Goal: Task Accomplishment & Management: Complete application form

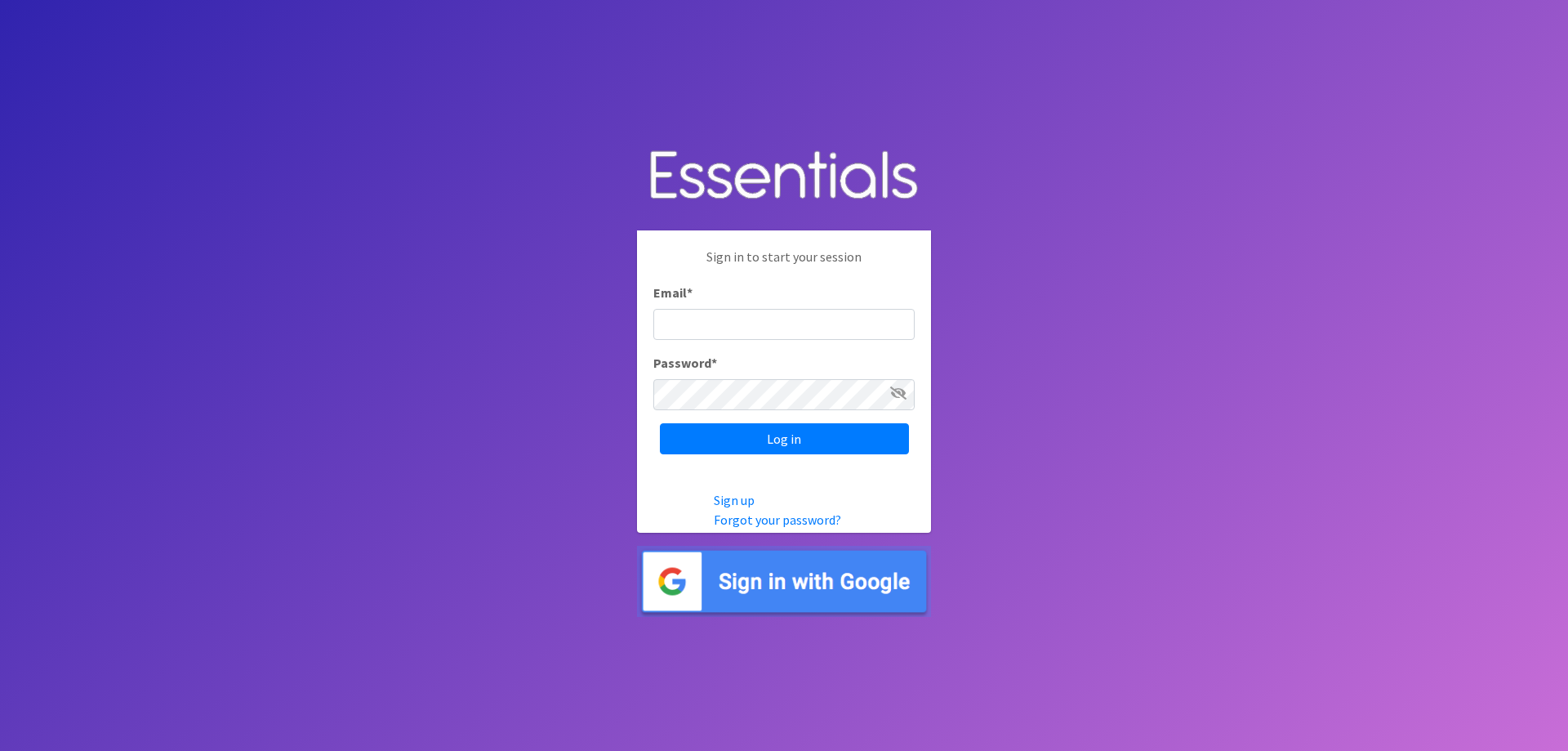
click at [716, 322] on input "Email *" at bounding box center [784, 324] width 261 height 31
type input "[PERSON_NAME][EMAIL_ADDRESS][PERSON_NAME][DOMAIN_NAME]"
click at [775, 436] on input "Log in" at bounding box center [784, 439] width 249 height 31
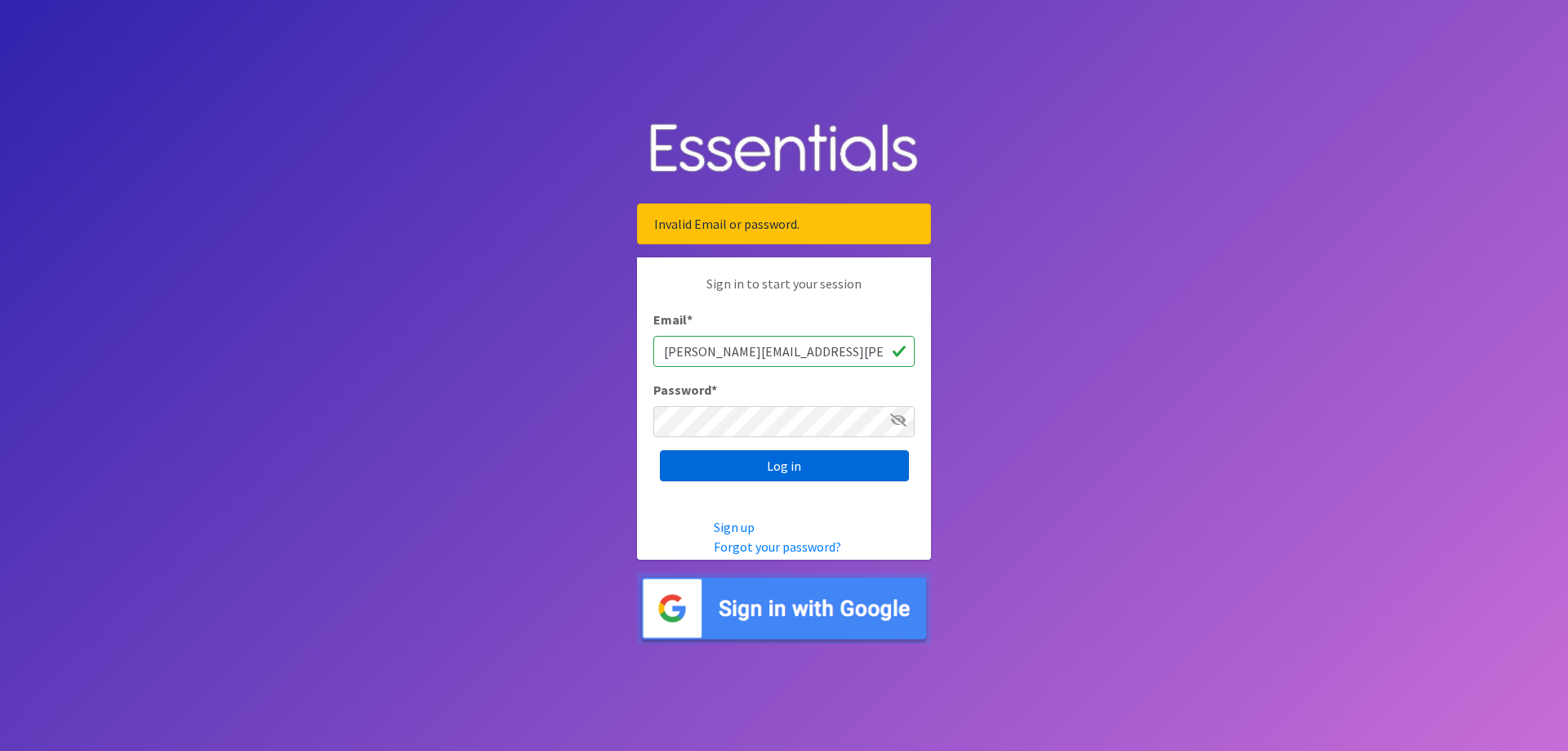
click at [743, 454] on input "Log in" at bounding box center [784, 466] width 249 height 31
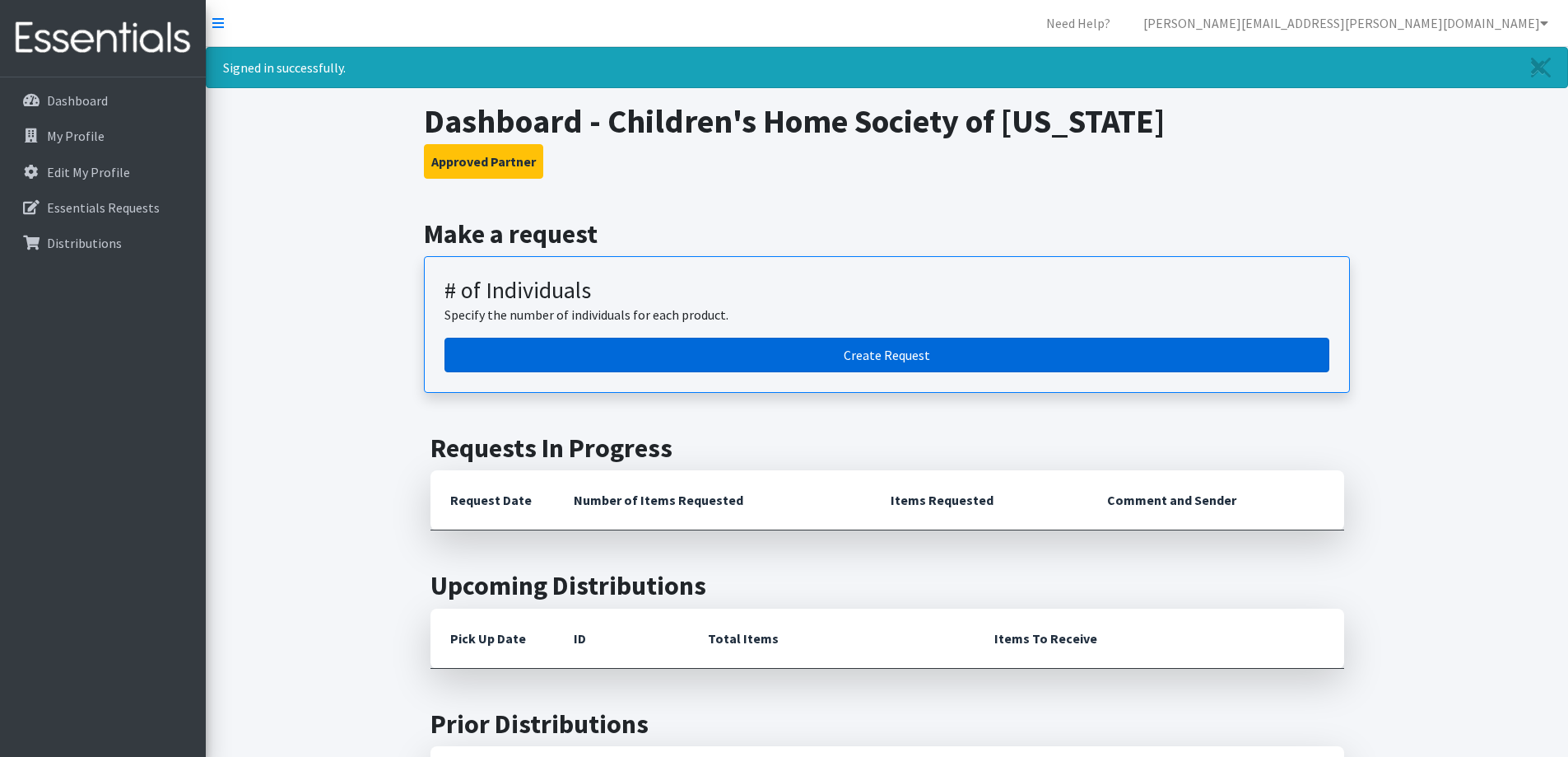
click at [825, 352] on link "Create Request" at bounding box center [887, 355] width 885 height 35
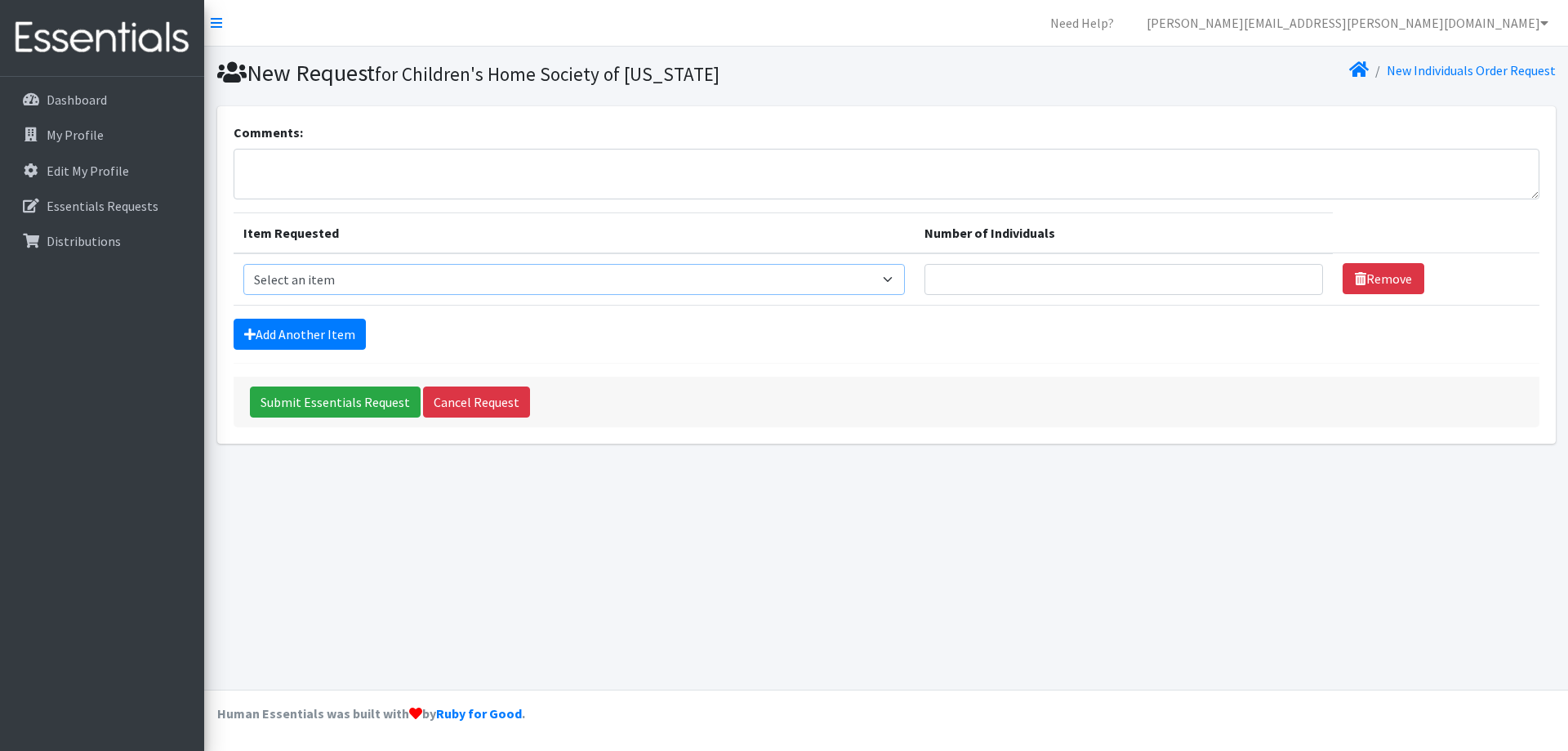
click at [327, 282] on select "Select an item # - Total number of kids being served with this order: Baby wipe…" at bounding box center [574, 280] width 662 height 31
select select "2649"
click at [243, 264] on select "Select an item # - Total number of kids being served with this order: Baby wipe…" at bounding box center [574, 280] width 662 height 31
click at [1065, 264] on input "Number of Individuals" at bounding box center [1123, 280] width 398 height 31
type input "13"
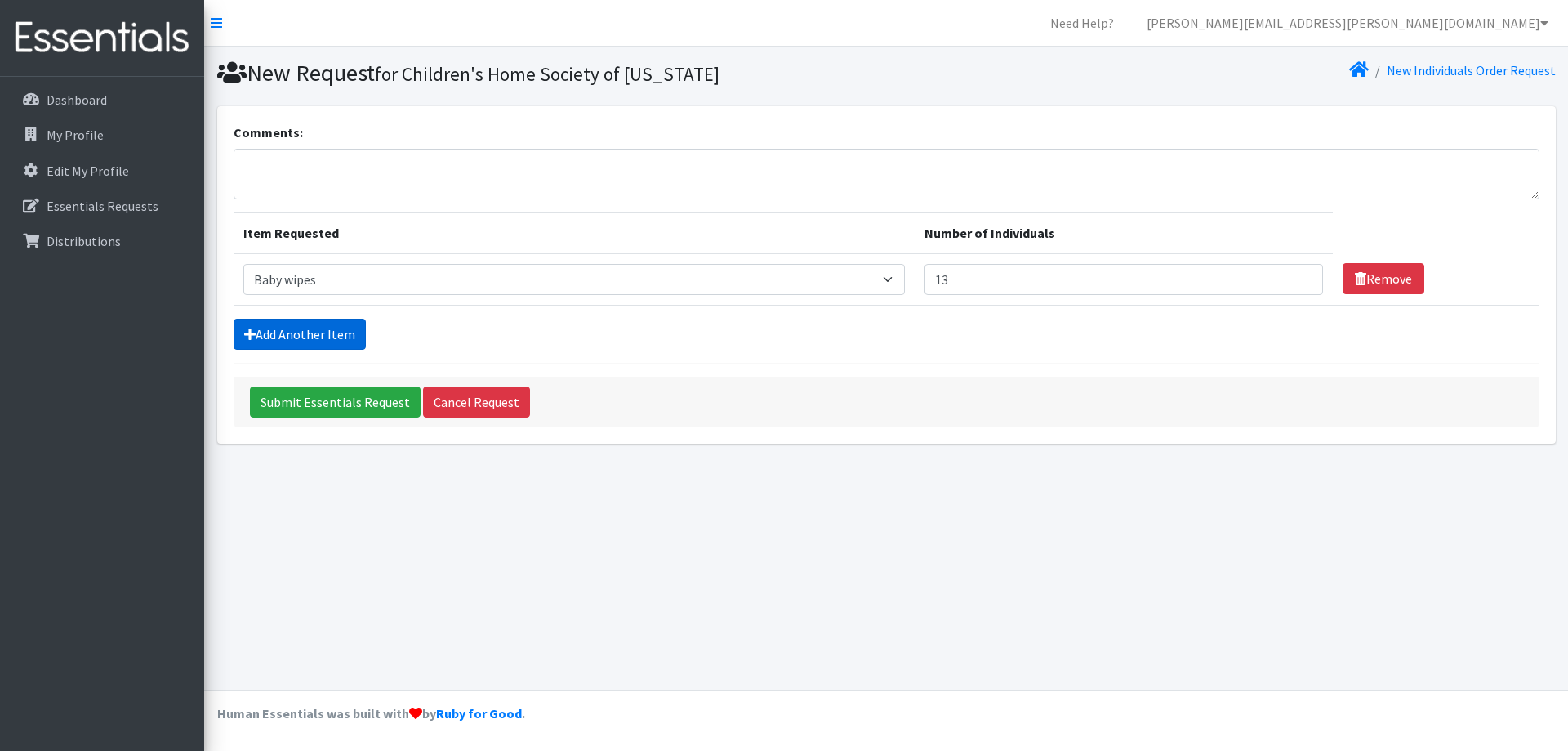
click at [302, 327] on link "Add Another Item" at bounding box center [299, 334] width 132 height 31
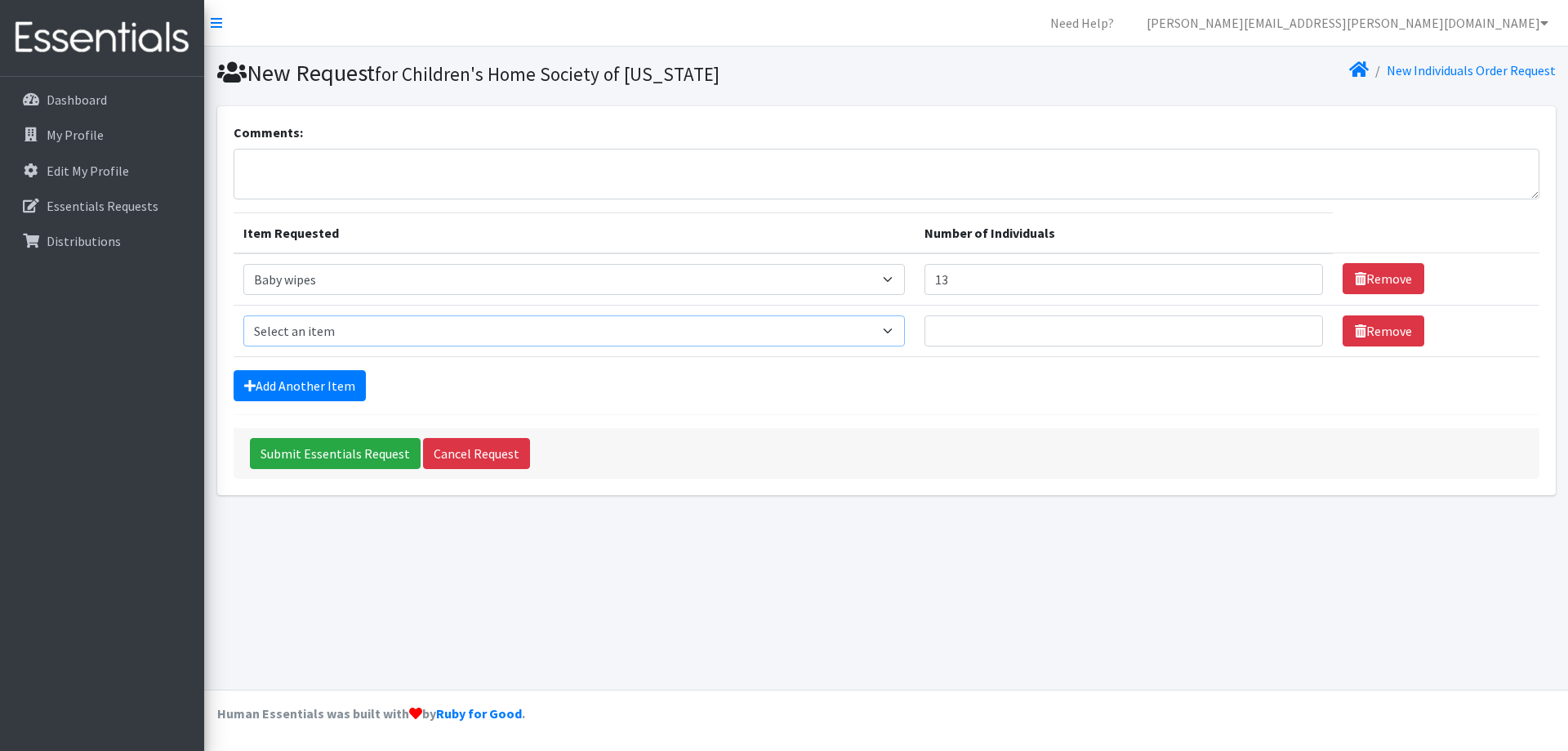
click at [327, 335] on select "Select an item # - Total number of kids being served with this order: Baby wipe…" at bounding box center [574, 331] width 662 height 31
click at [360, 334] on select "Select an item # - Total number of kids being served with this order: Baby wipe…" at bounding box center [574, 331] width 662 height 31
select select "2648"
click at [243, 315] on select "Select an item # - Total number of kids being served with this order: Baby wipe…" at bounding box center [574, 331] width 662 height 31
click at [1060, 334] on input "Number of Individuals" at bounding box center [1123, 331] width 398 height 31
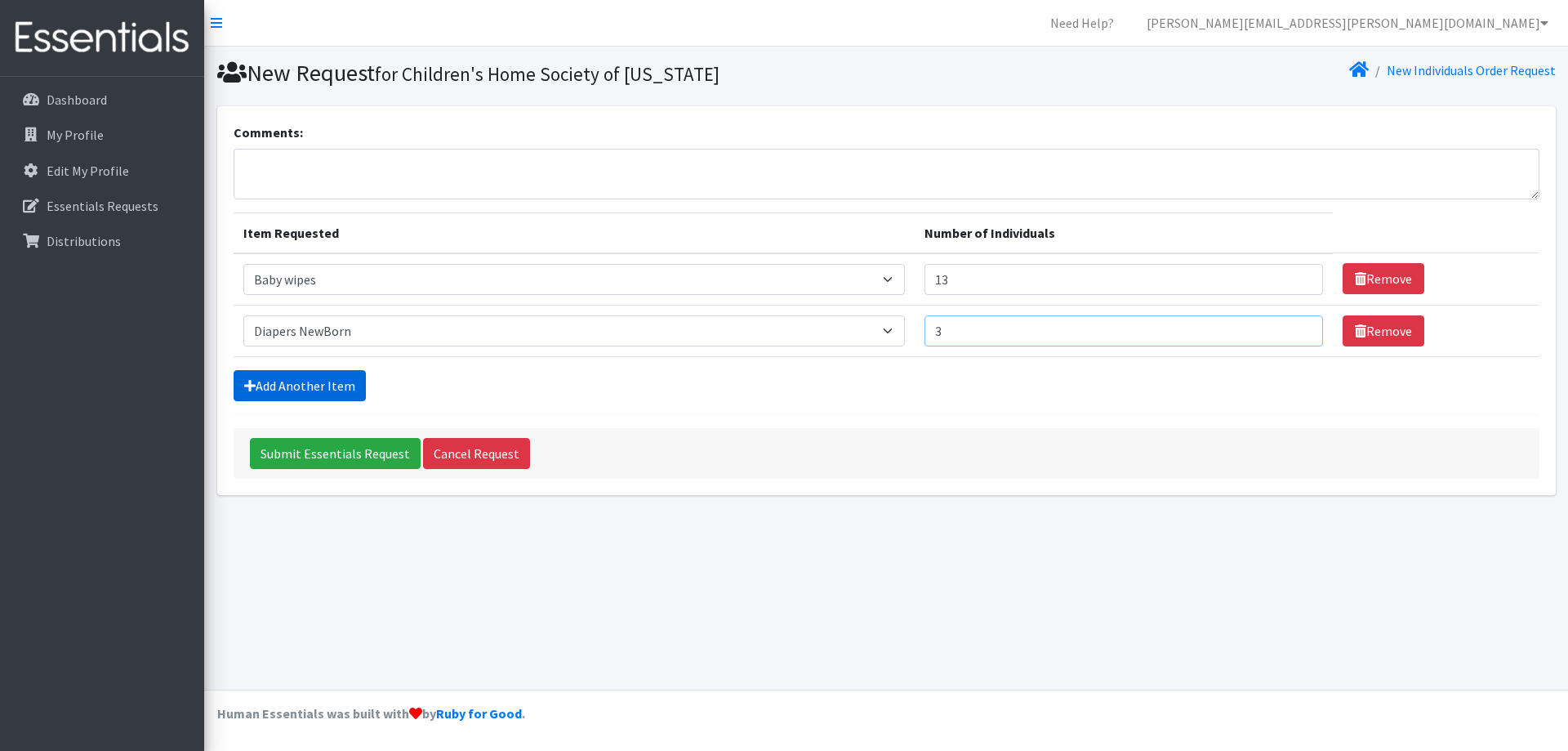
type input "3"
click at [341, 387] on link "Add Another Item" at bounding box center [299, 386] width 132 height 31
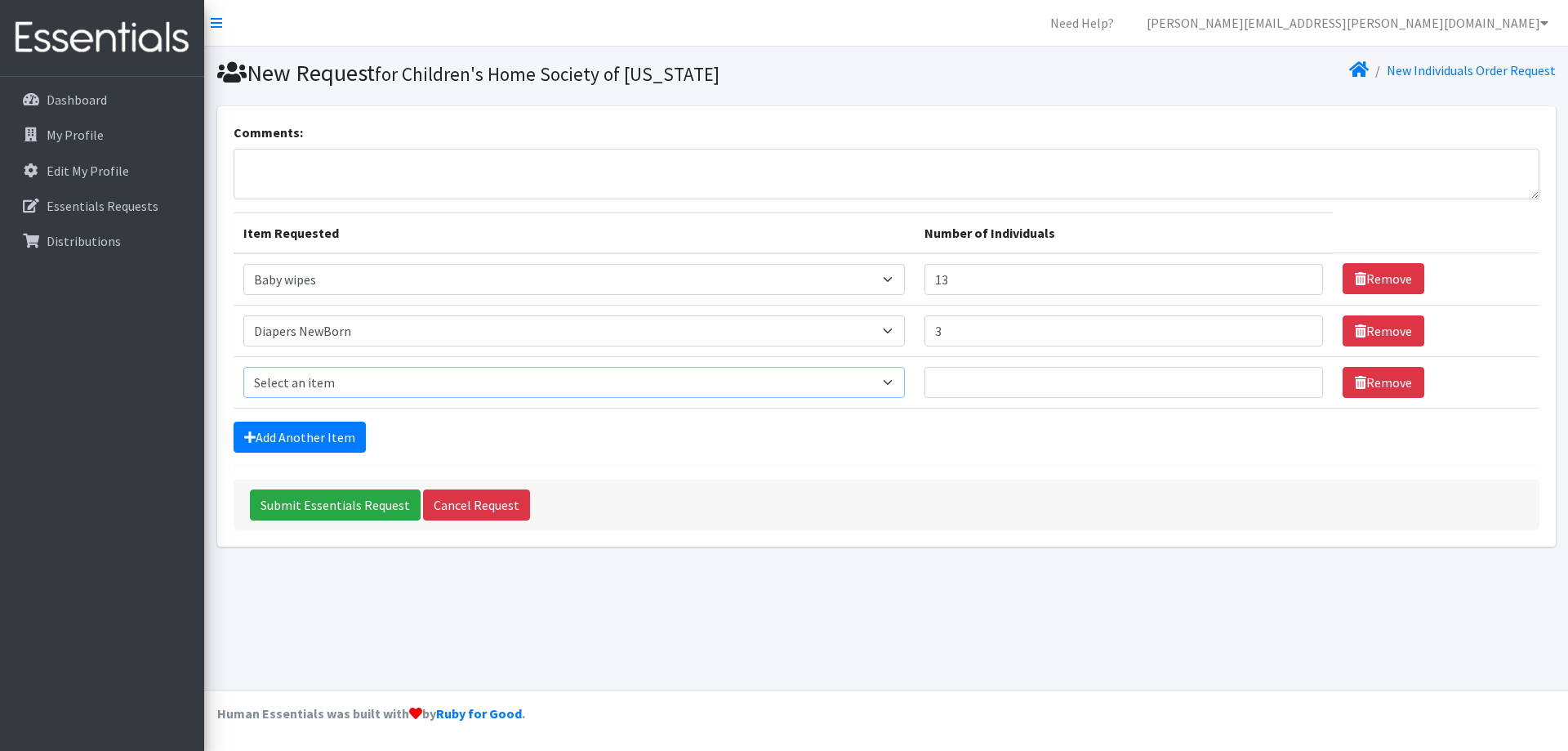
click at [357, 380] on select "Select an item # - Total number of kids being served with this order: Baby wipe…" at bounding box center [574, 383] width 662 height 31
select select "2665"
click at [243, 367] on select "Select an item # - Total number of kids being served with this order: Baby wipe…" at bounding box center [574, 383] width 662 height 31
click at [1000, 384] on input "Number of Individuals" at bounding box center [1123, 383] width 398 height 31
type input "2"
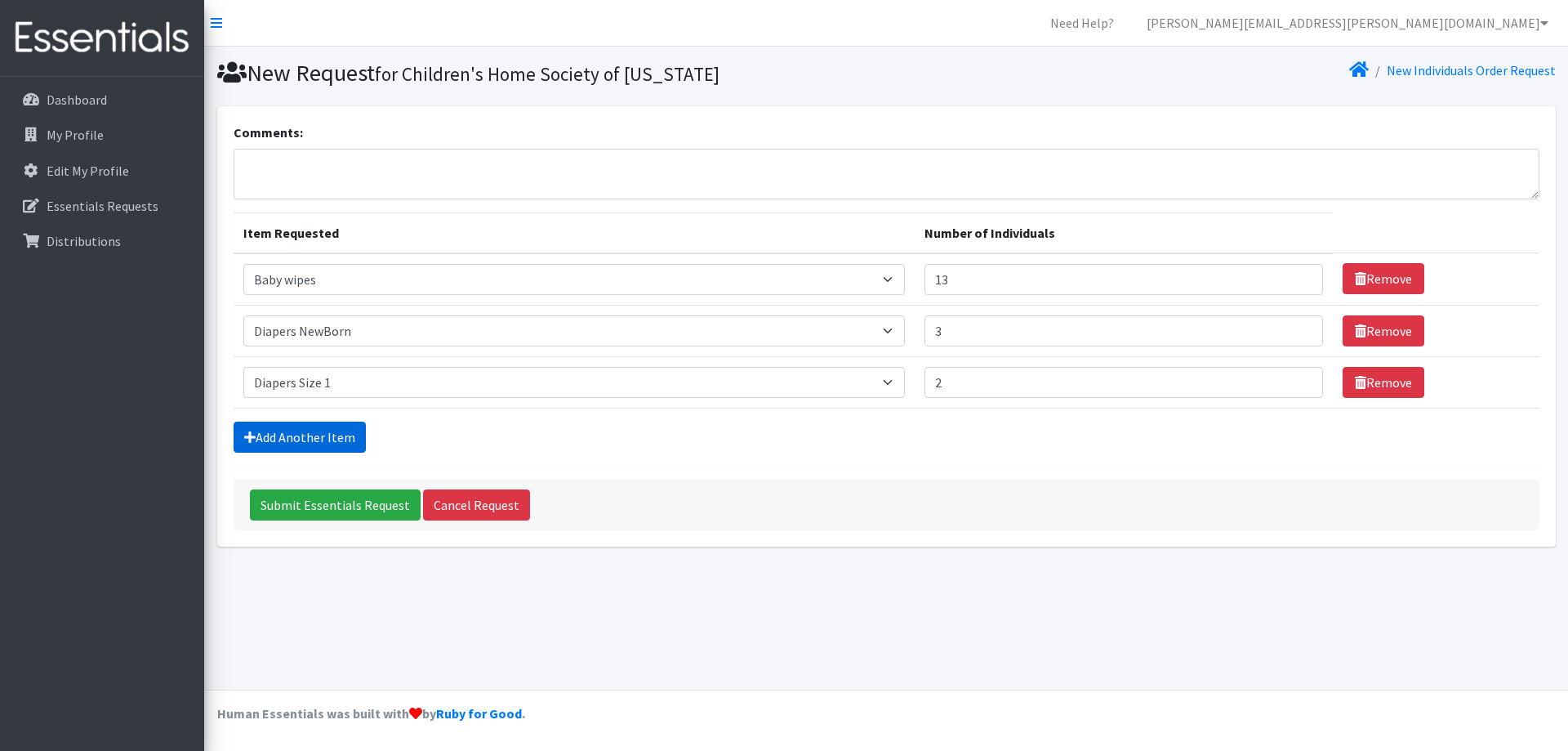
click at [308, 442] on link "Add Another Item" at bounding box center [299, 437] width 132 height 31
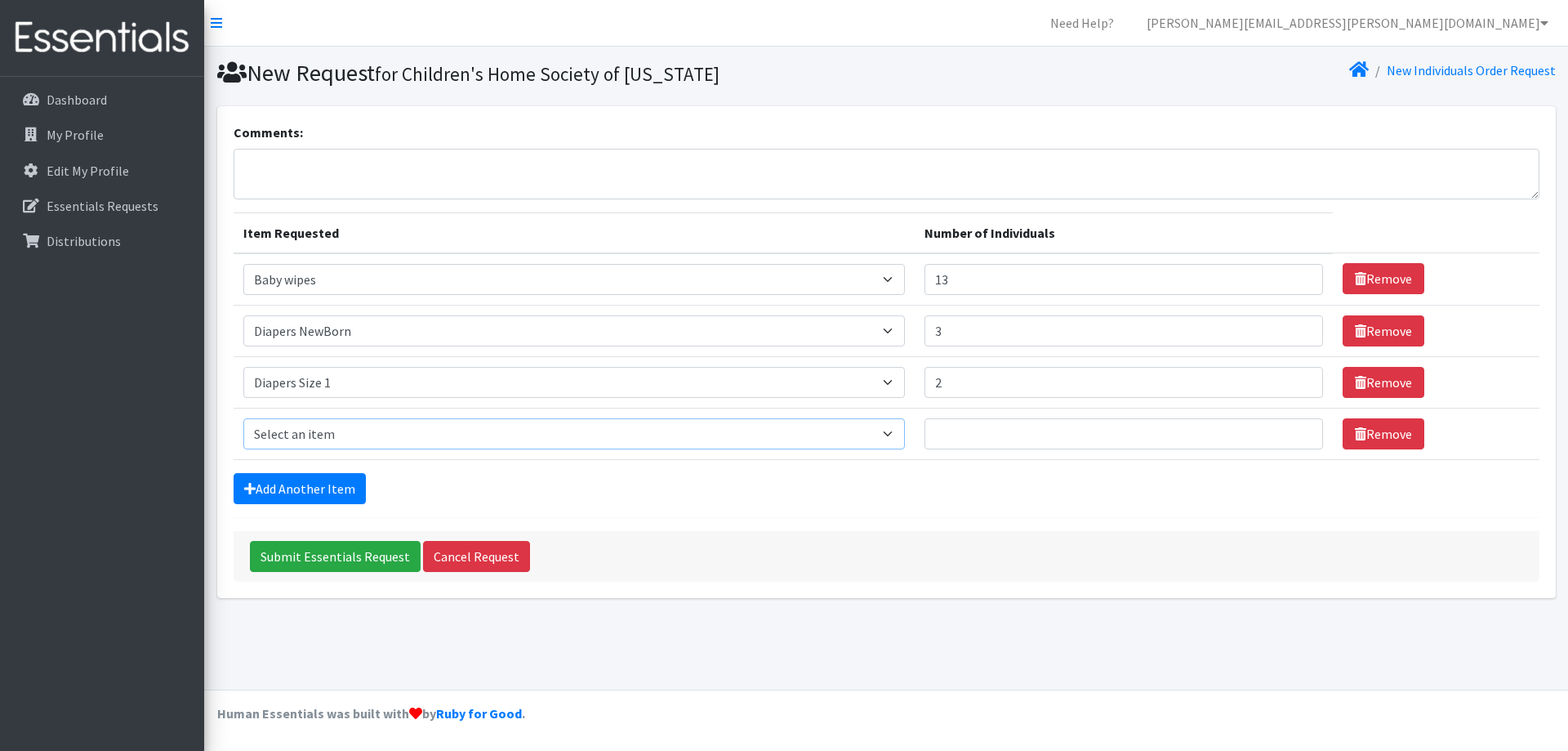
click at [323, 434] on select "Select an item # - Total number of kids being served with this order: Baby wipe…" at bounding box center [574, 434] width 662 height 31
select select "2668"
click at [243, 418] on select "Select an item # - Total number of kids being served with this order: Baby wipe…" at bounding box center [574, 434] width 662 height 31
click at [1021, 430] on input "Number of Individuals" at bounding box center [1123, 434] width 398 height 31
type input "2"
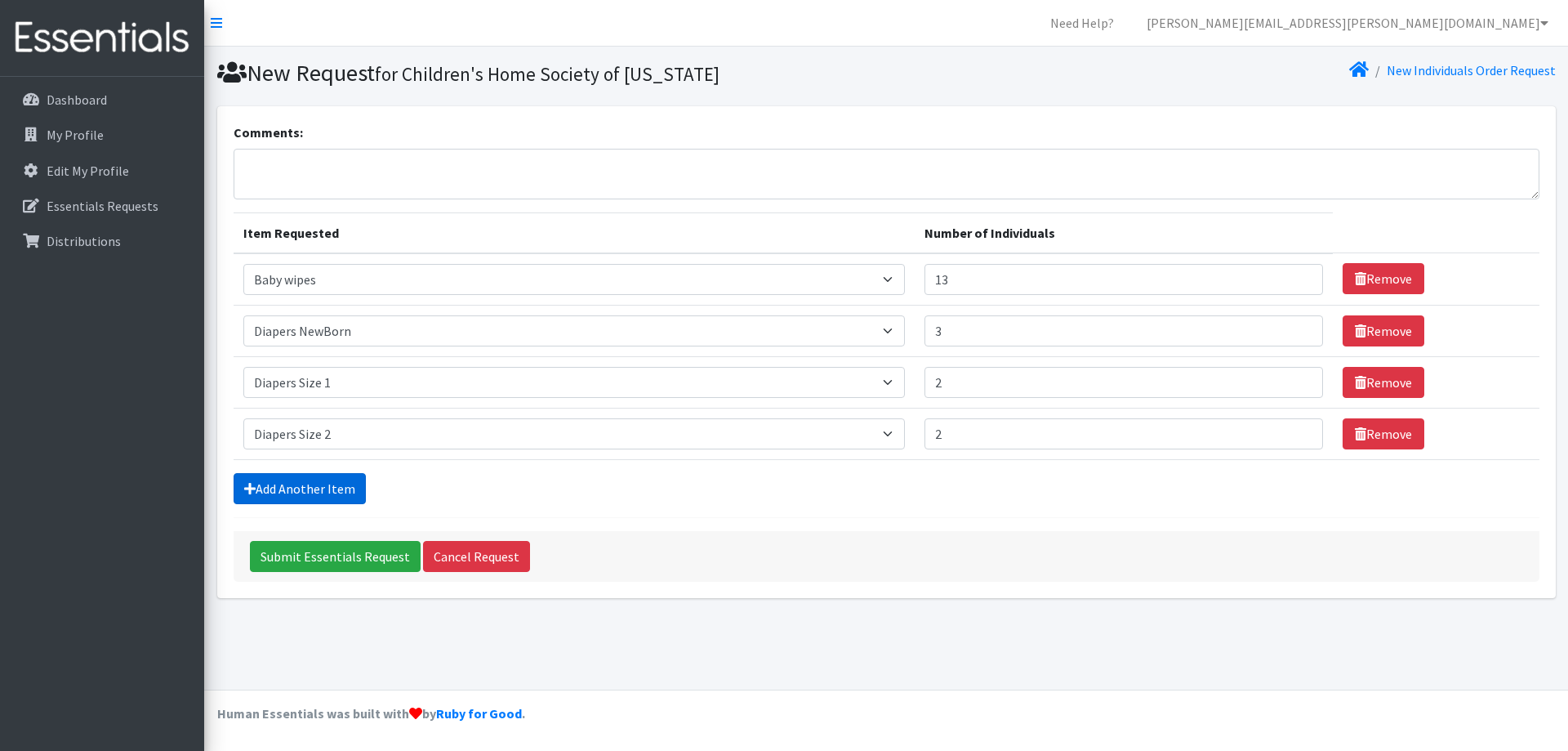
click at [312, 488] on link "Add Another Item" at bounding box center [299, 489] width 132 height 31
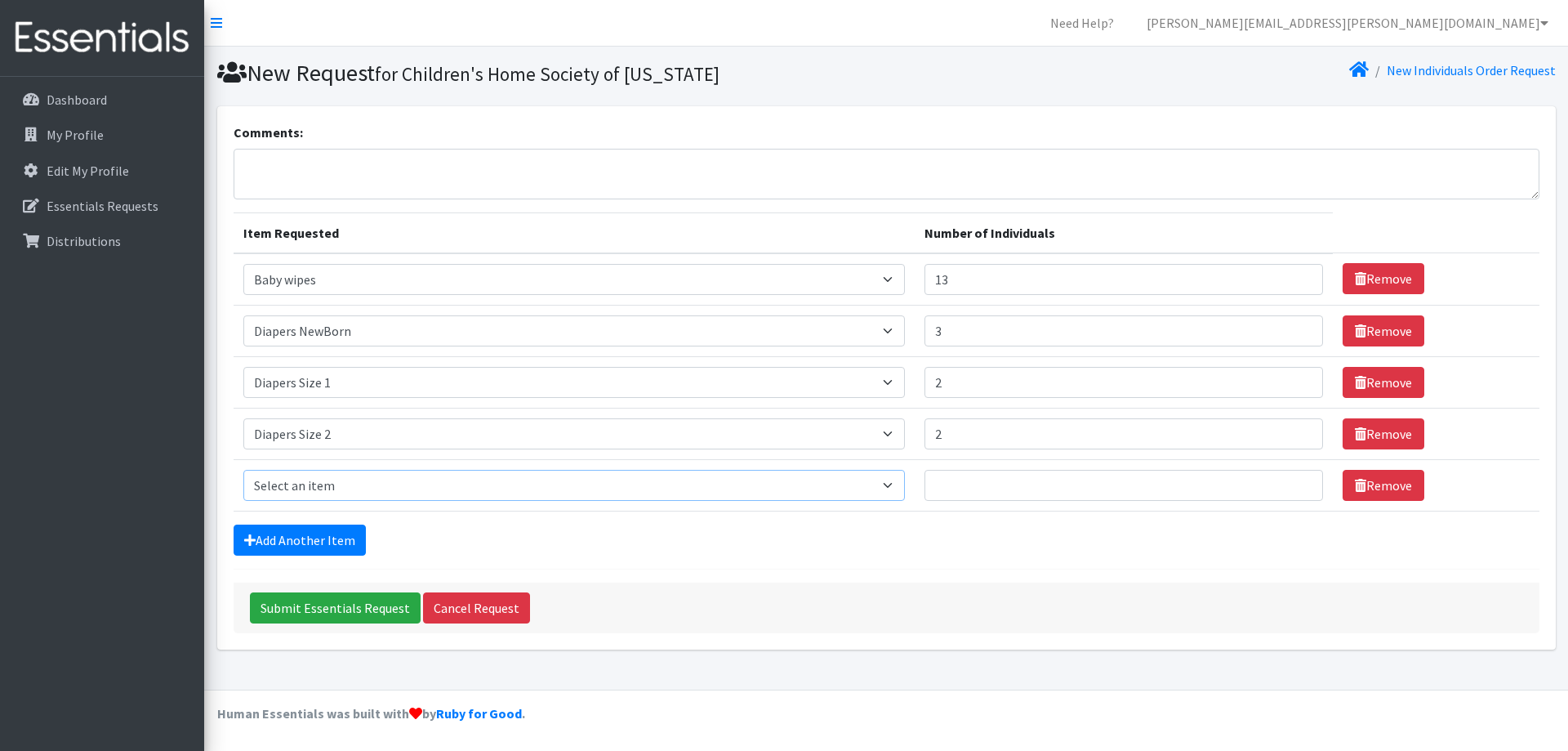
click at [351, 482] on select "Select an item # - Total number of kids being served with this order: Baby wipe…" at bounding box center [574, 485] width 662 height 31
select select "2655"
click at [243, 470] on select "Select an item # - Total number of kids being served with this order: Baby wipe…" at bounding box center [574, 485] width 662 height 31
click at [968, 490] on input "Number of Individuals" at bounding box center [1123, 485] width 398 height 31
type input "2"
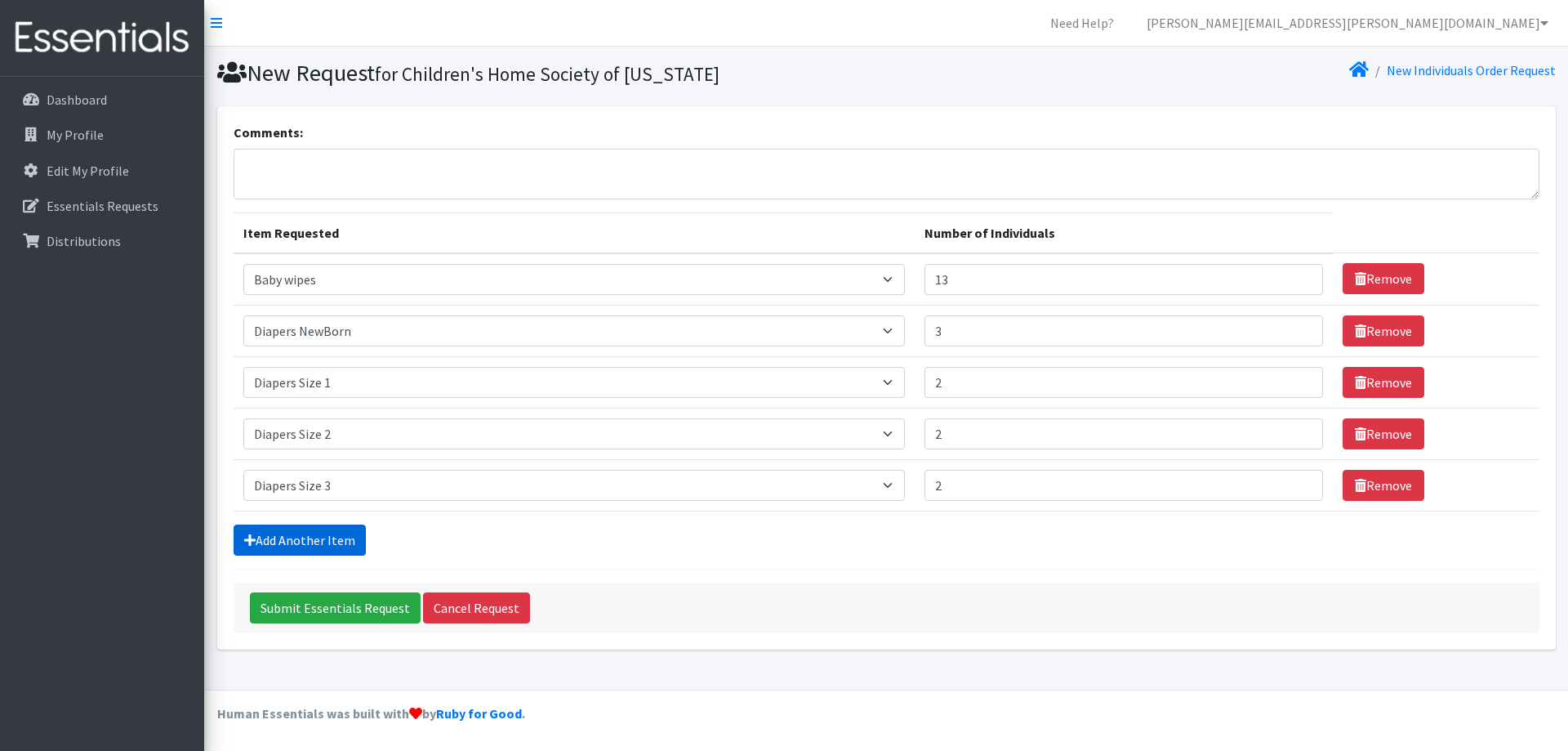
click at [331, 530] on link "Add Another Item" at bounding box center [299, 541] width 132 height 31
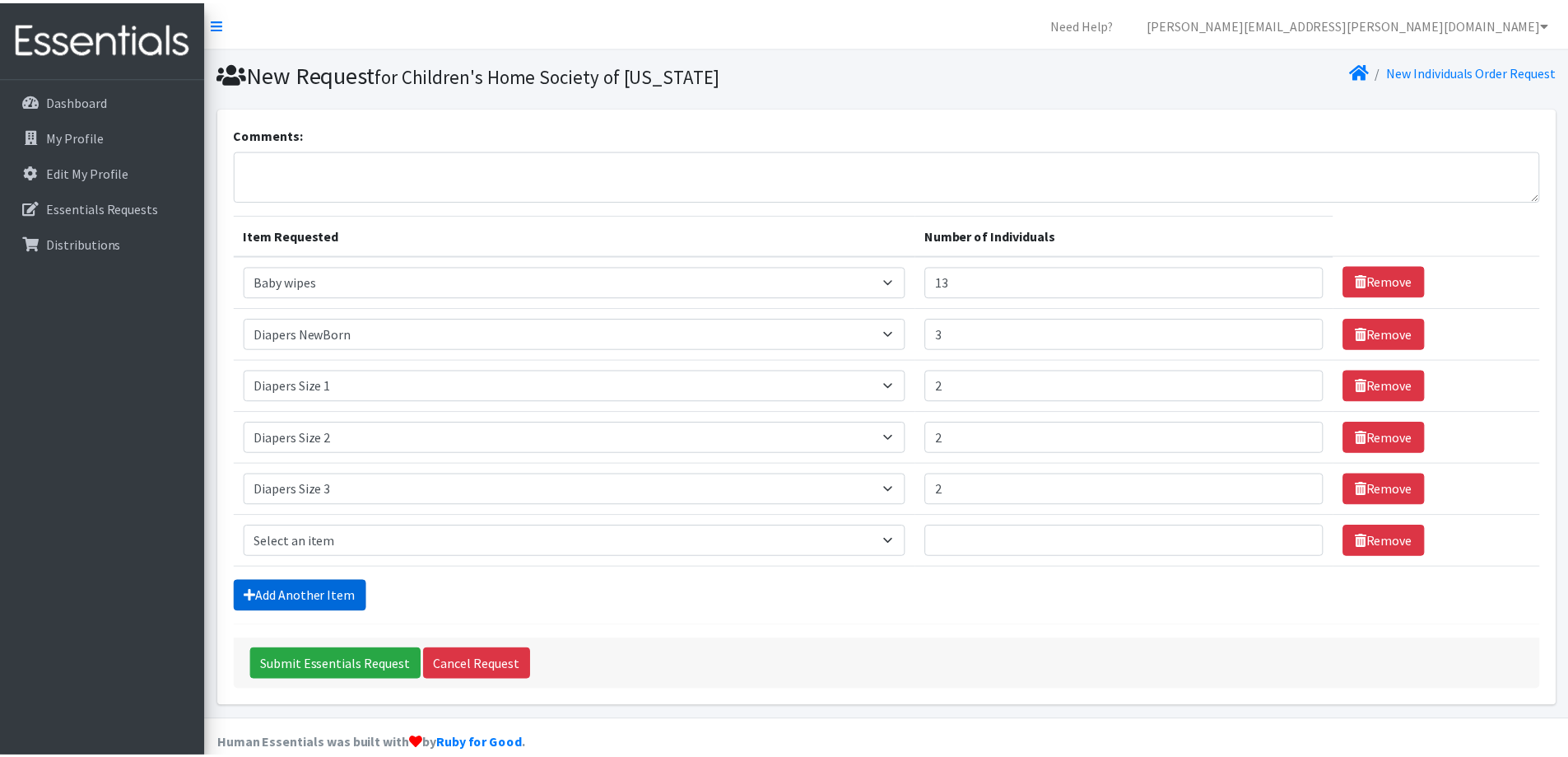
scroll to position [25, 0]
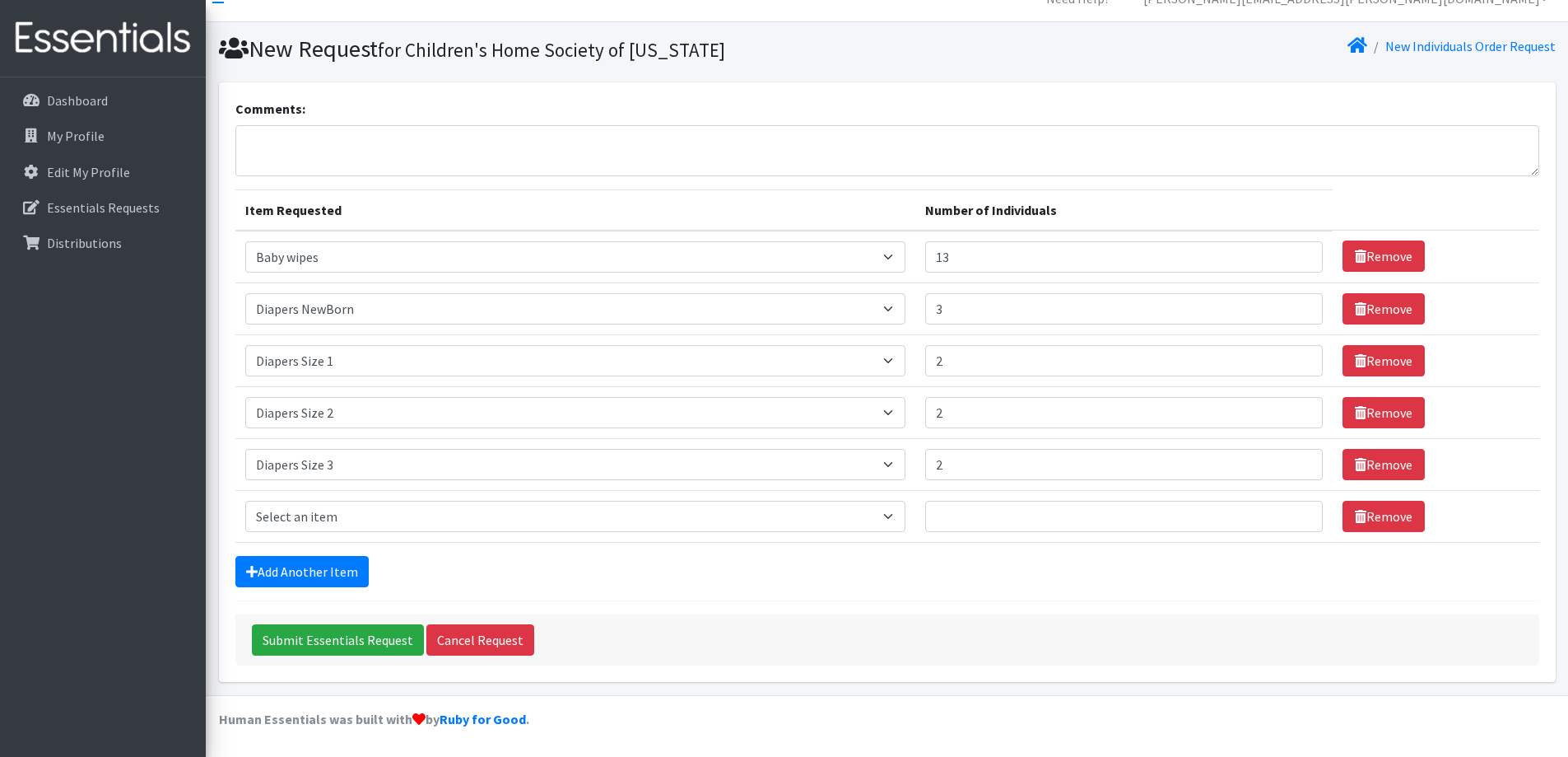
click at [331, 487] on td "Item Requested Select an item # - Total number of kids being served with this o…" at bounding box center [575, 464] width 680 height 52
click at [322, 515] on select "Select an item # - Total number of kids being served with this order: Baby wipe…" at bounding box center [575, 517] width 660 height 32
select select "2661"
click at [245, 501] on select "Select an item # - Total number of kids being served with this order: Baby wipe…" at bounding box center [575, 517] width 660 height 32
click at [311, 576] on link "Add Another Item" at bounding box center [302, 571] width 133 height 32
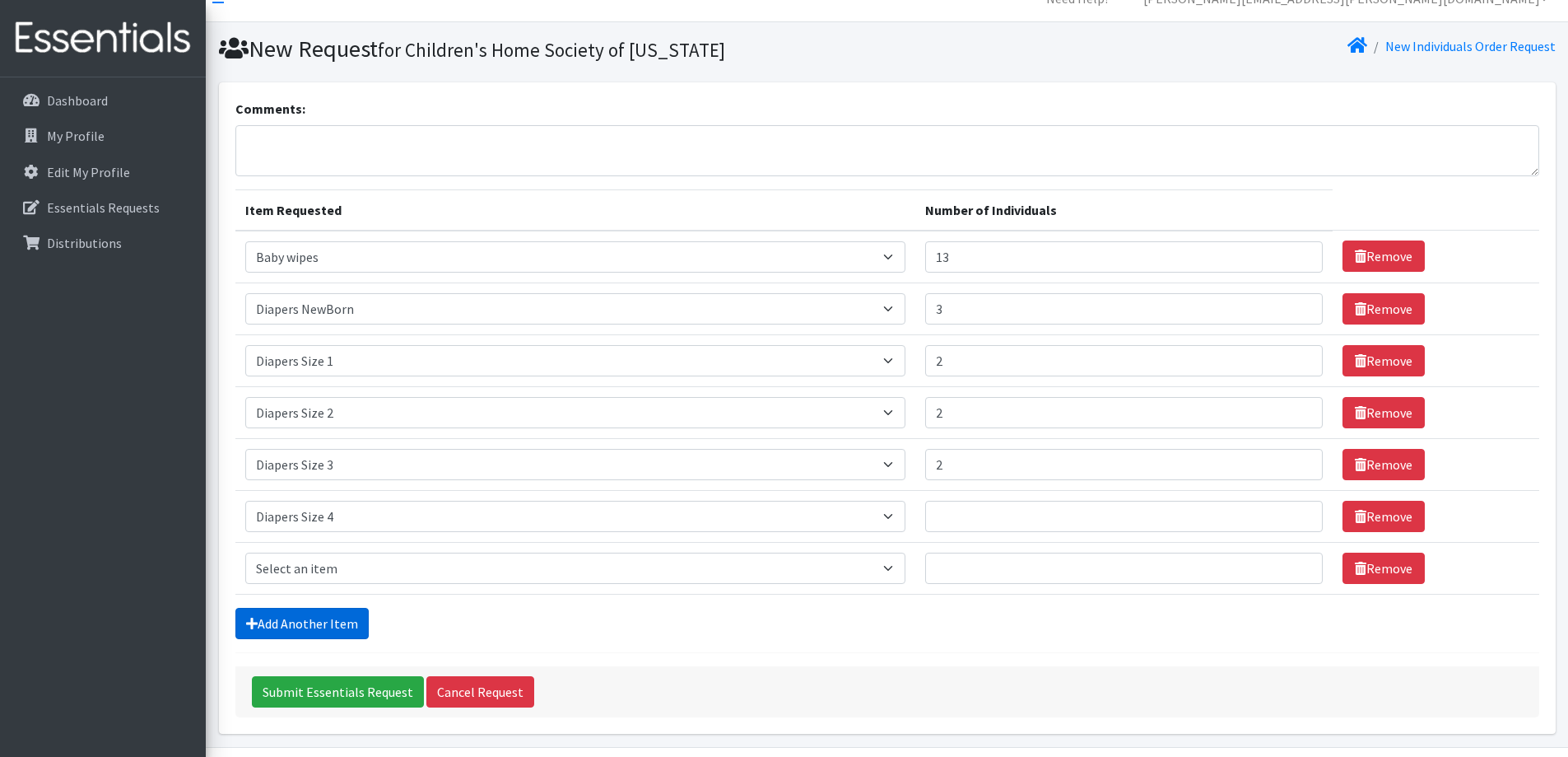
scroll to position [77, 0]
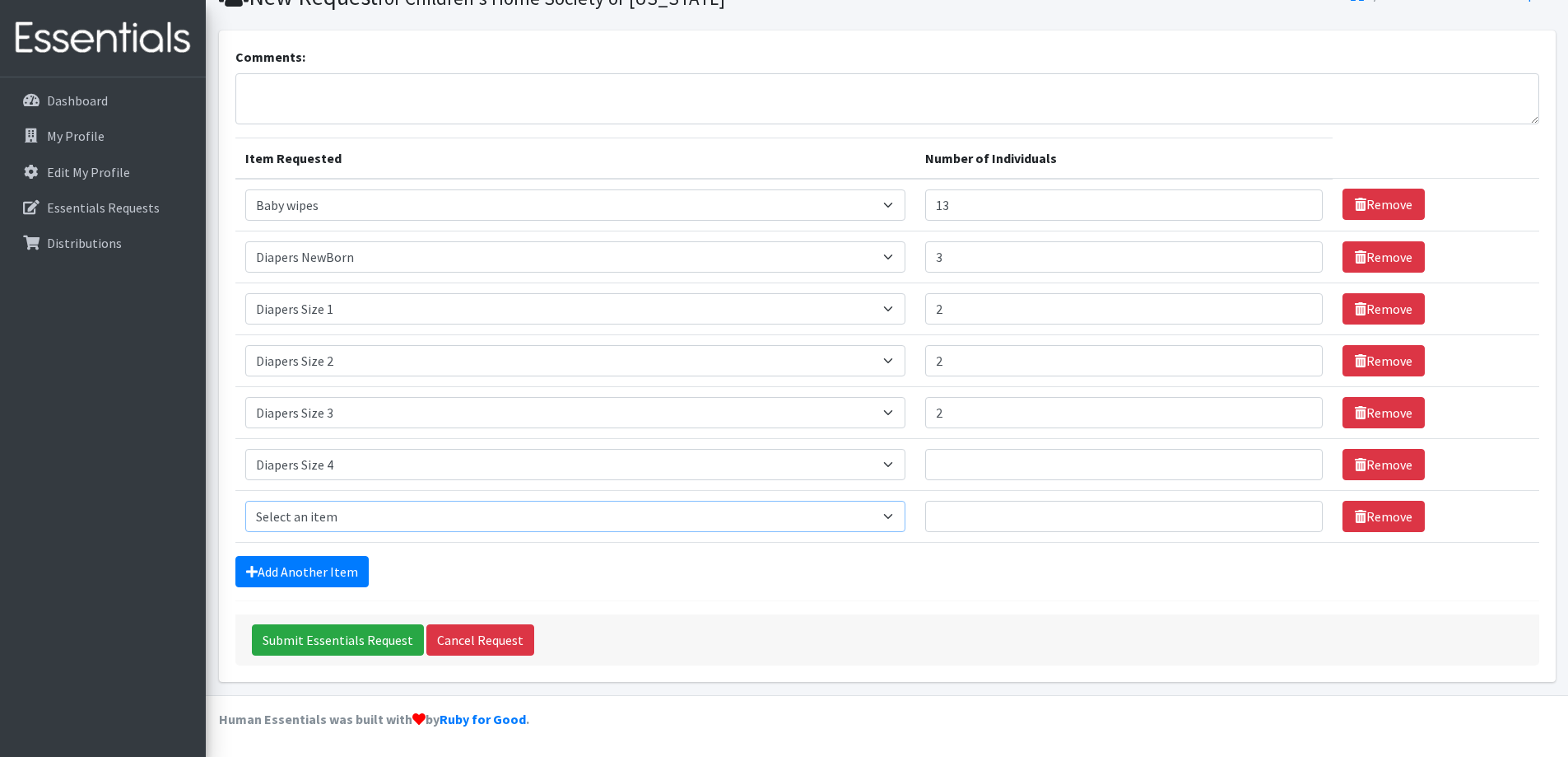
drag, startPoint x: 333, startPoint y: 511, endPoint x: 334, endPoint y: 501, distance: 10.0
click at [333, 511] on select "Select an item # - Total number of kids being served with this order: Baby wipe…" at bounding box center [575, 517] width 660 height 32
select select "2652"
click at [245, 501] on select "Select an item # - Total number of kids being served with this order: Baby wipe…" at bounding box center [575, 517] width 660 height 32
click at [973, 457] on input "Number of Individuals" at bounding box center [1124, 465] width 397 height 32
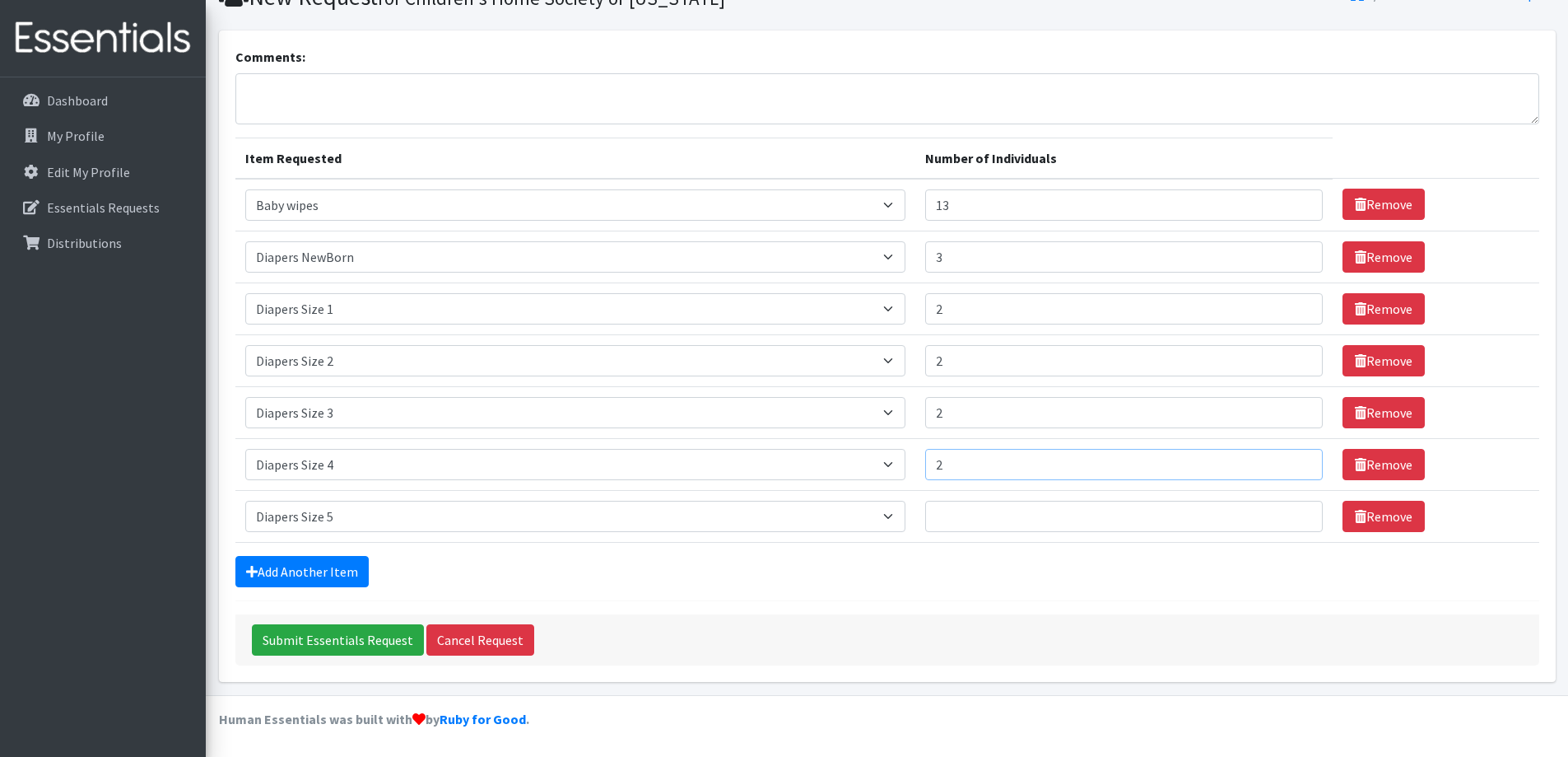
type input "2"
click at [969, 527] on input "Number of Individuals" at bounding box center [1124, 517] width 397 height 32
type input "2"
click at [314, 569] on link "Add Another Item" at bounding box center [302, 571] width 133 height 32
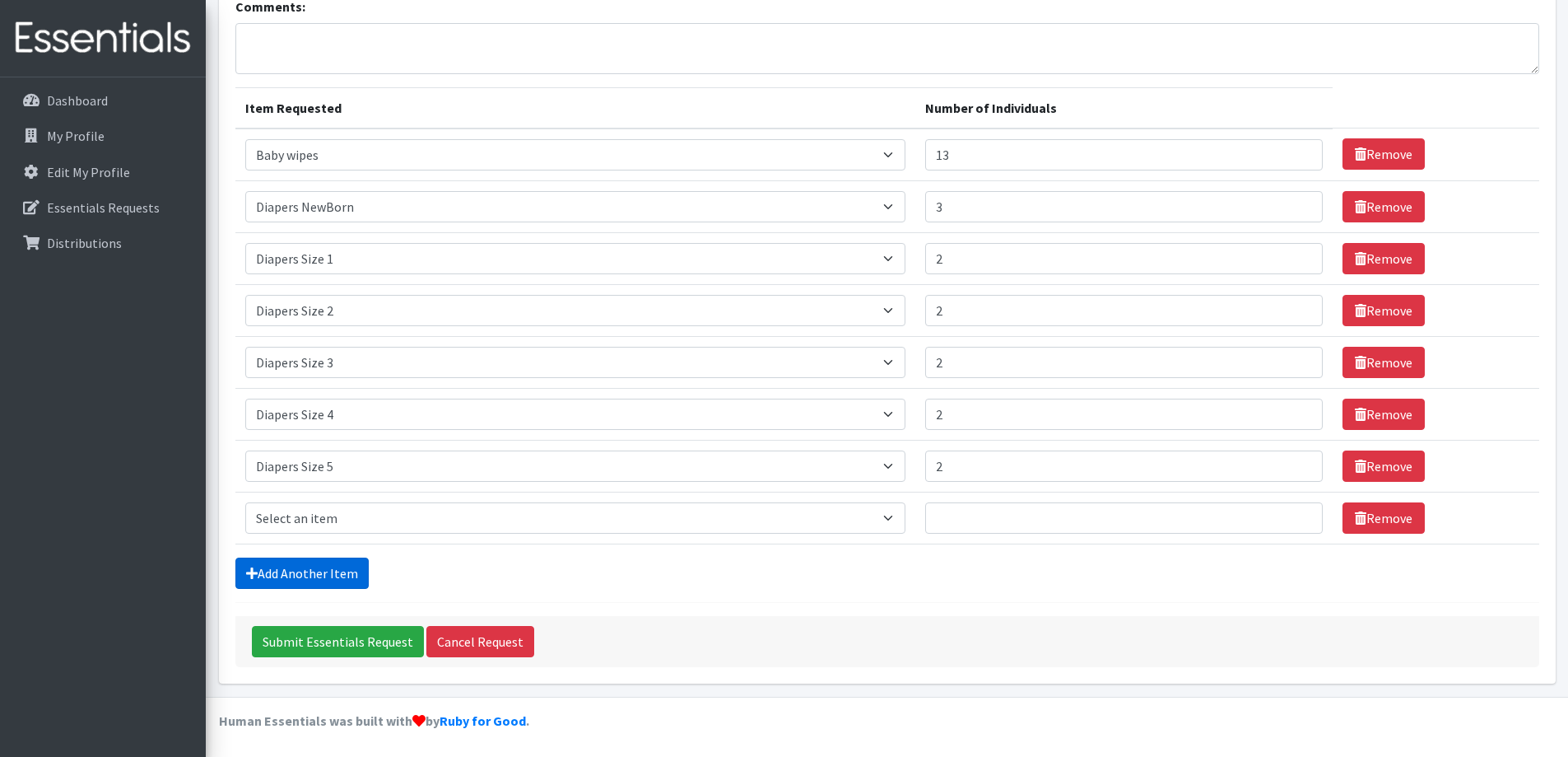
scroll to position [128, 0]
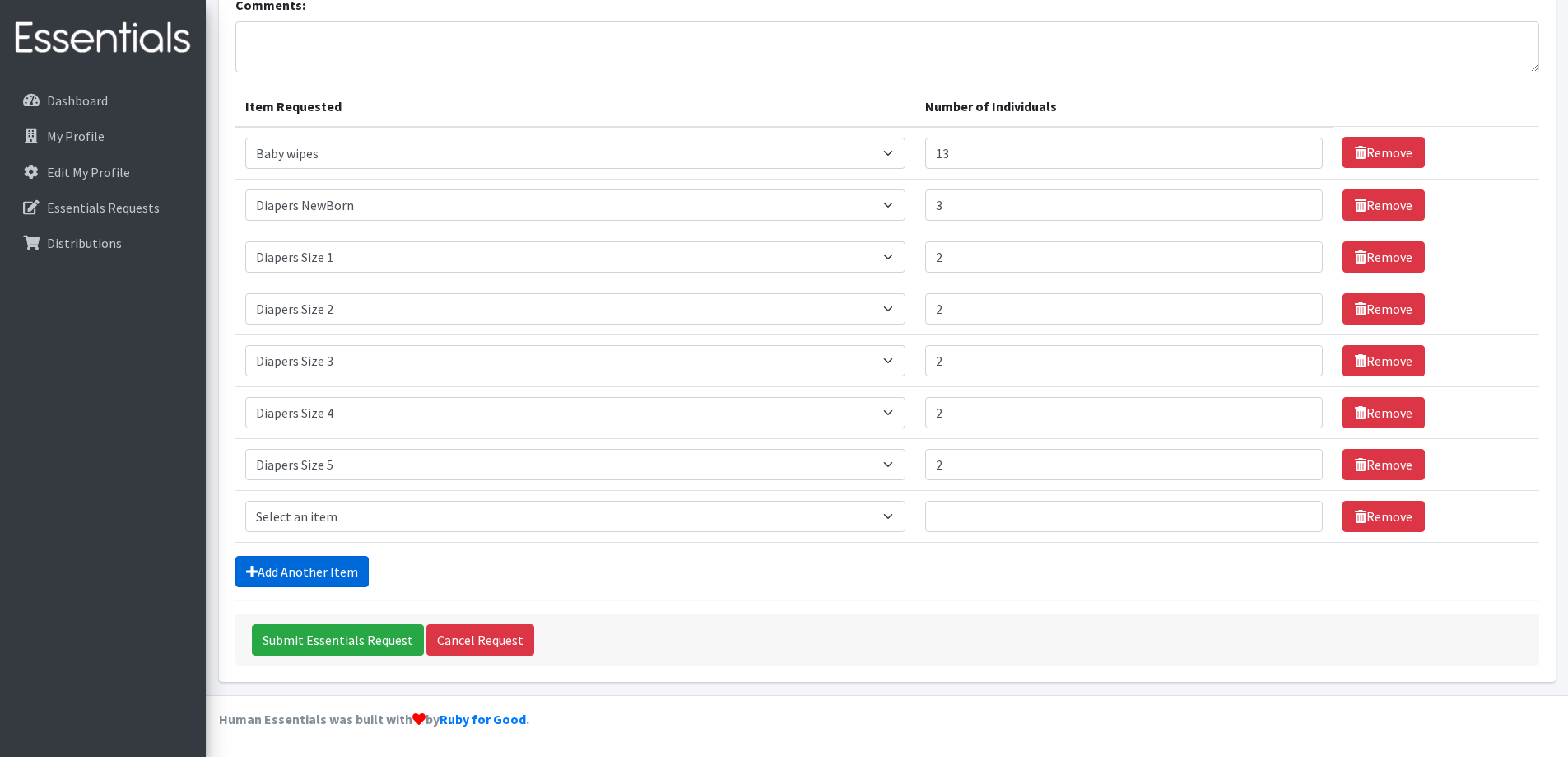
click at [306, 574] on link "Add Another Item" at bounding box center [302, 571] width 133 height 32
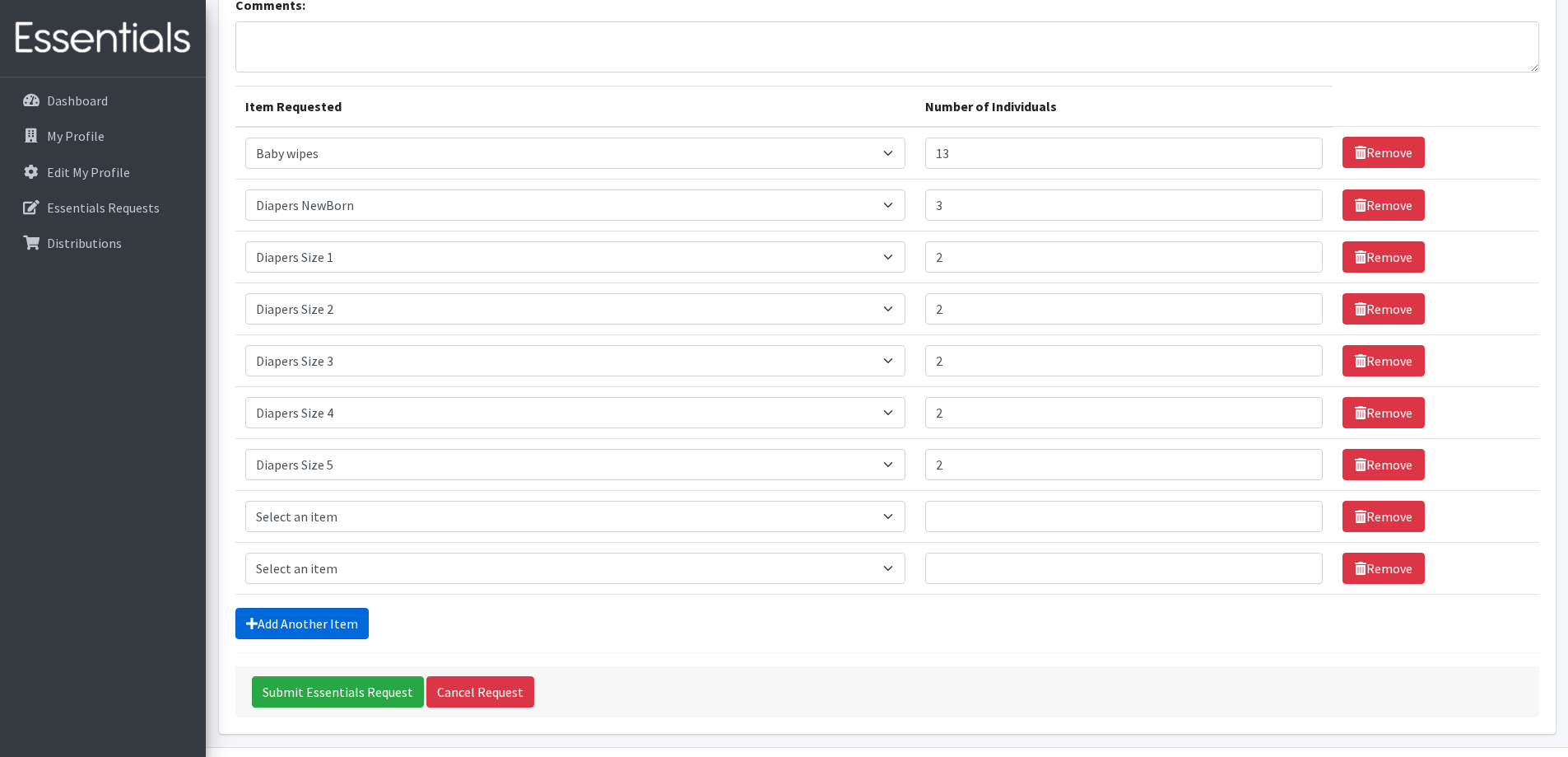
scroll to position [181, 0]
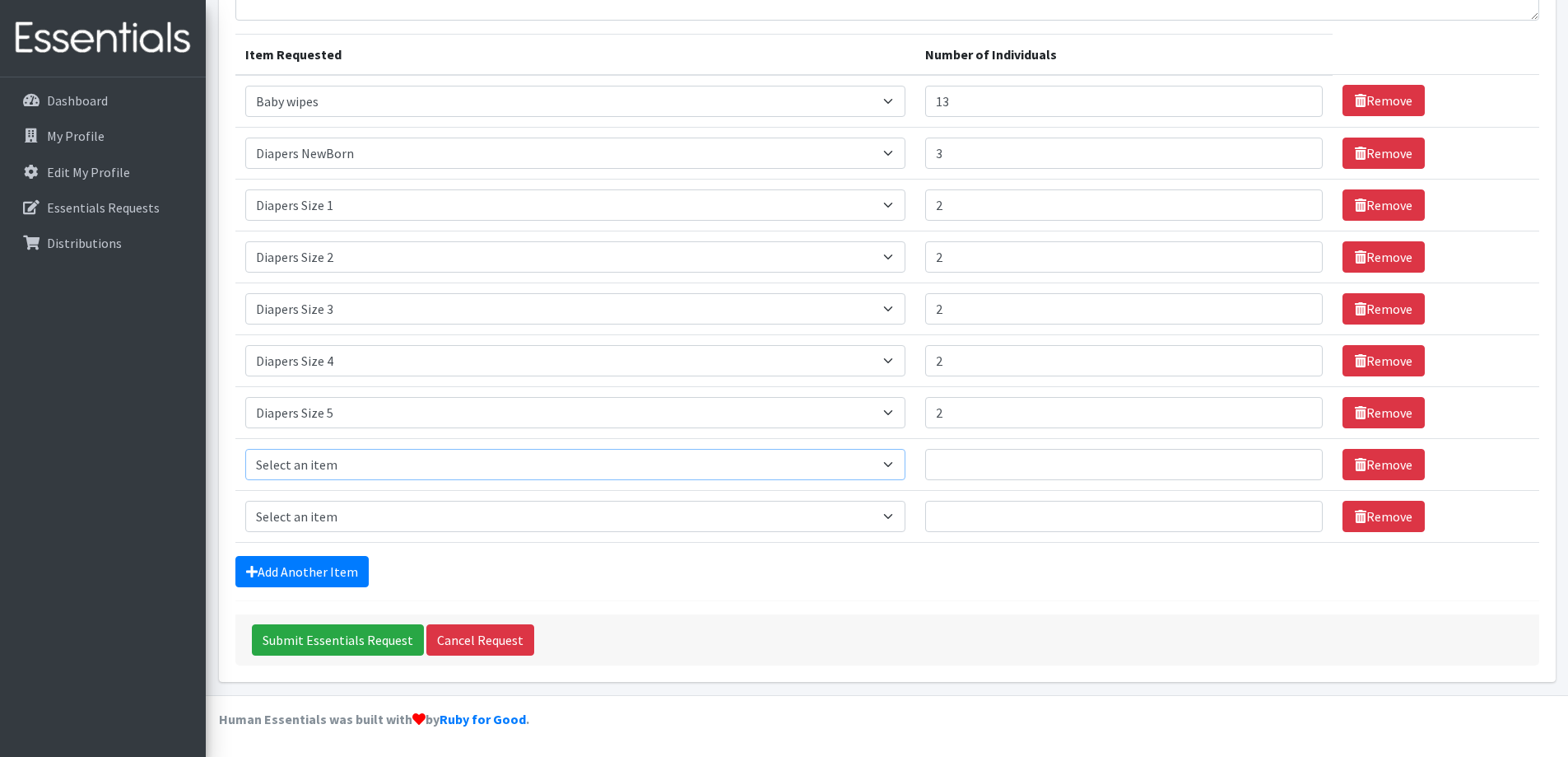
click at [355, 478] on select "Select an item # - Total number of kids being served with this order: Baby wipe…" at bounding box center [575, 465] width 660 height 32
select select "10202"
click at [245, 449] on select "Select an item # - Total number of kids being served with this order: Baby wipe…" at bounding box center [575, 465] width 660 height 32
click at [973, 473] on input "Number of Individuals" at bounding box center [1124, 465] width 397 height 32
type input "13"
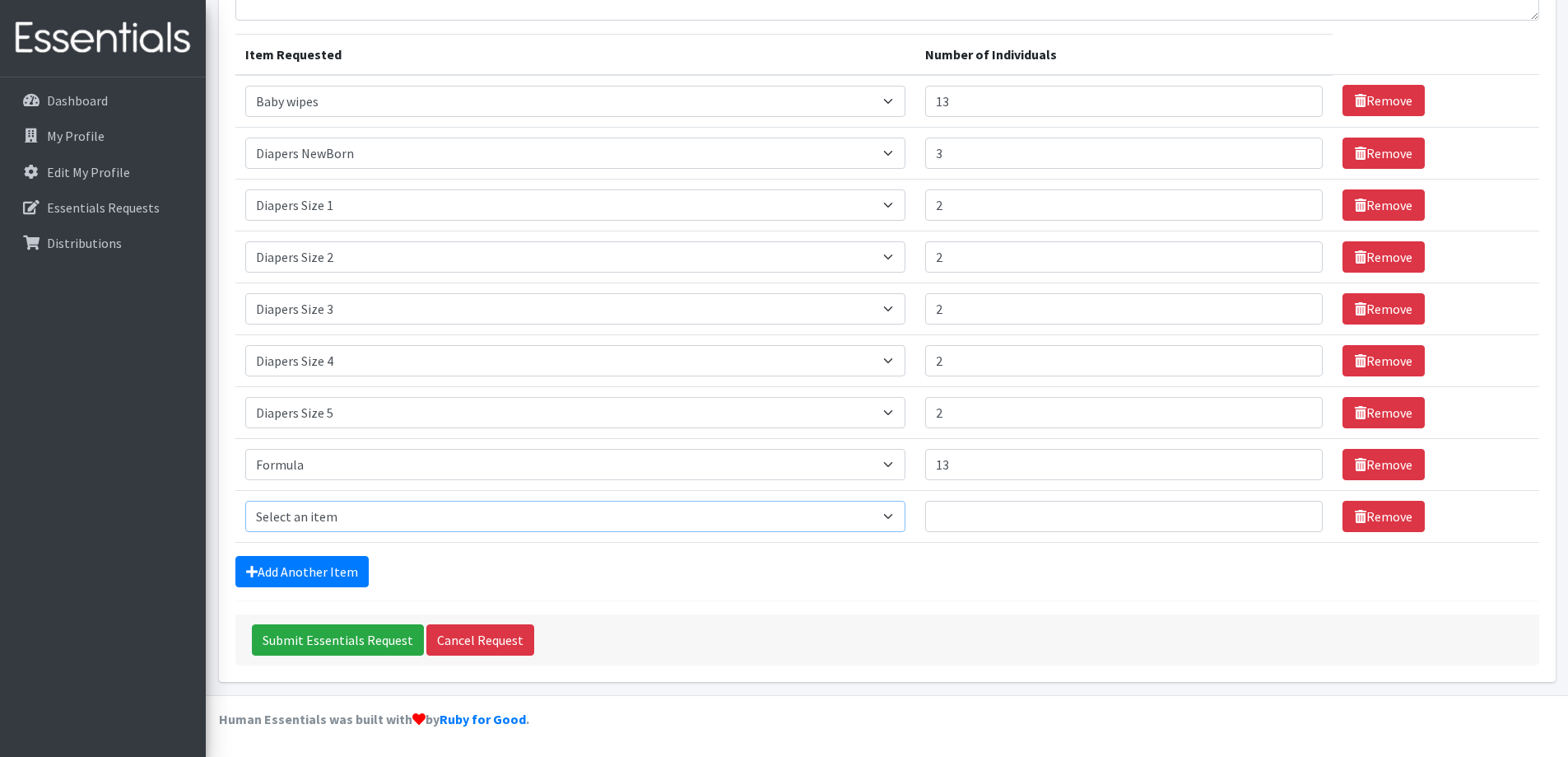
click at [393, 508] on select "Select an item # - Total number of kids being served with this order: Baby wipe…" at bounding box center [575, 517] width 660 height 32
click at [436, 566] on div "Add Another Item" at bounding box center [887, 571] width 1304 height 32
click at [1378, 526] on link "Remove" at bounding box center [1383, 517] width 82 height 32
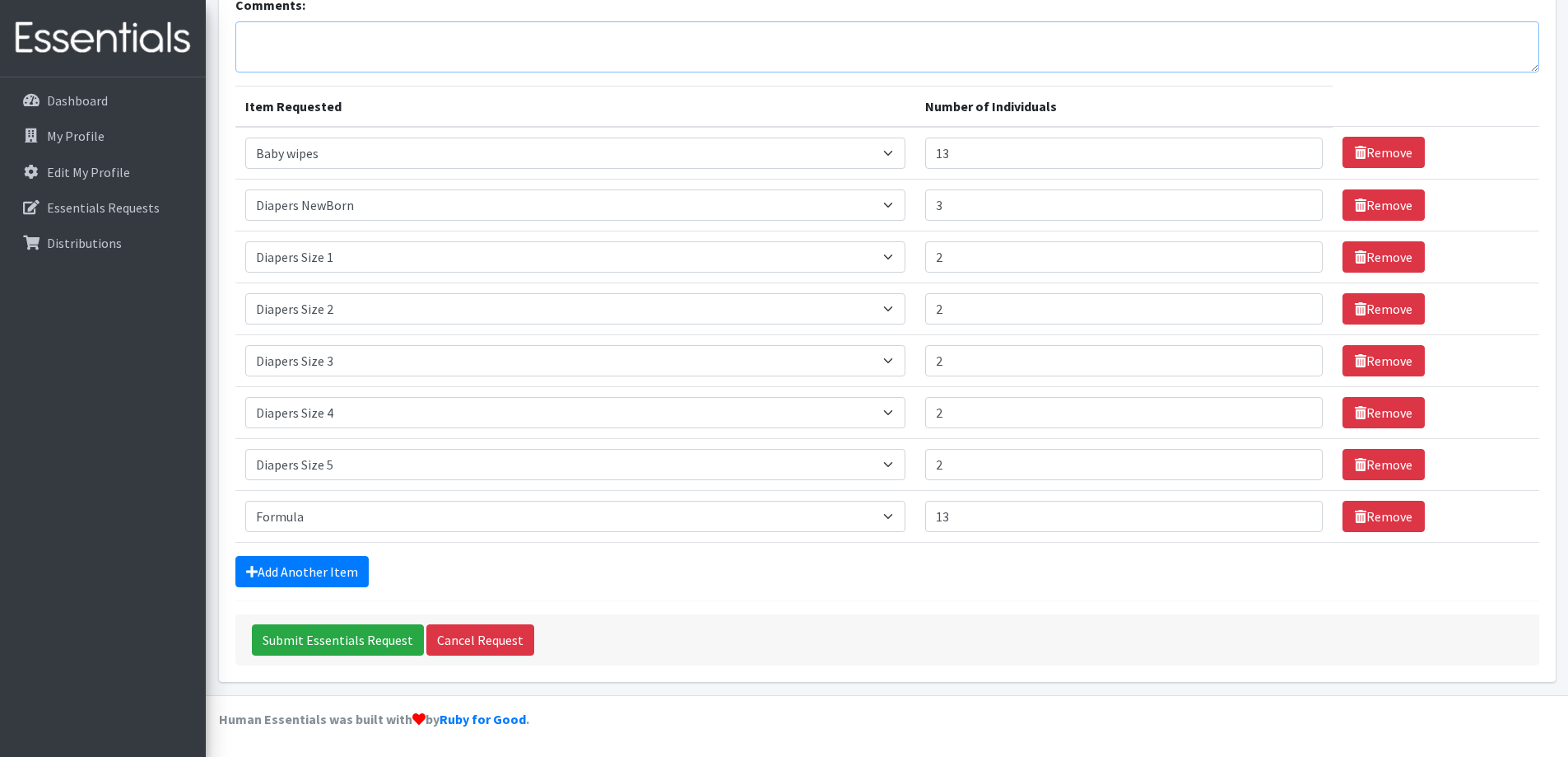
click at [335, 63] on textarea "Comments:" at bounding box center [887, 47] width 1304 height 51
paste textarea "Other baby Essentials: [MEDICAL_DATA] bags: 30, U balance Kotex menstrual packs…"
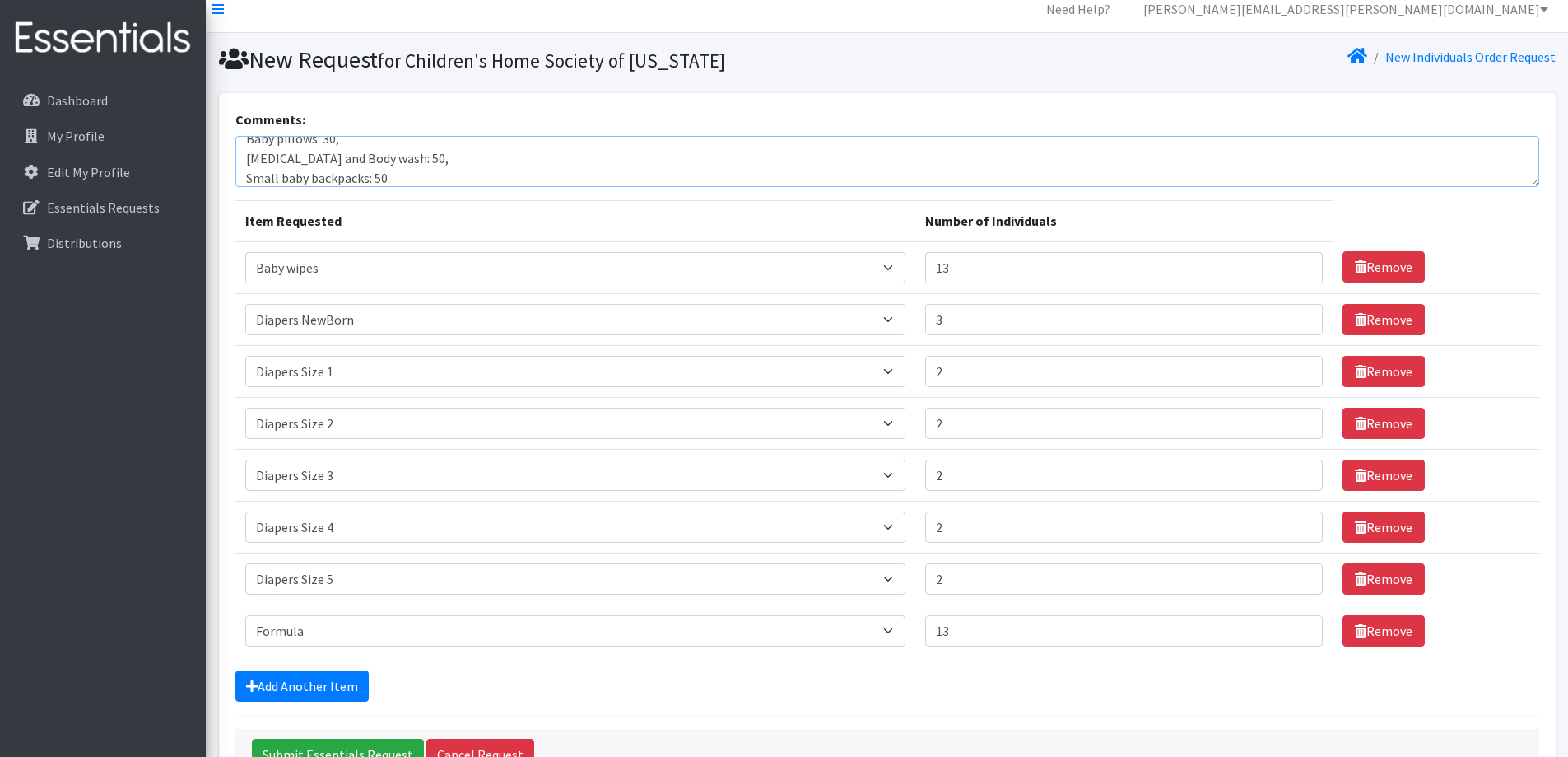
scroll to position [0, 0]
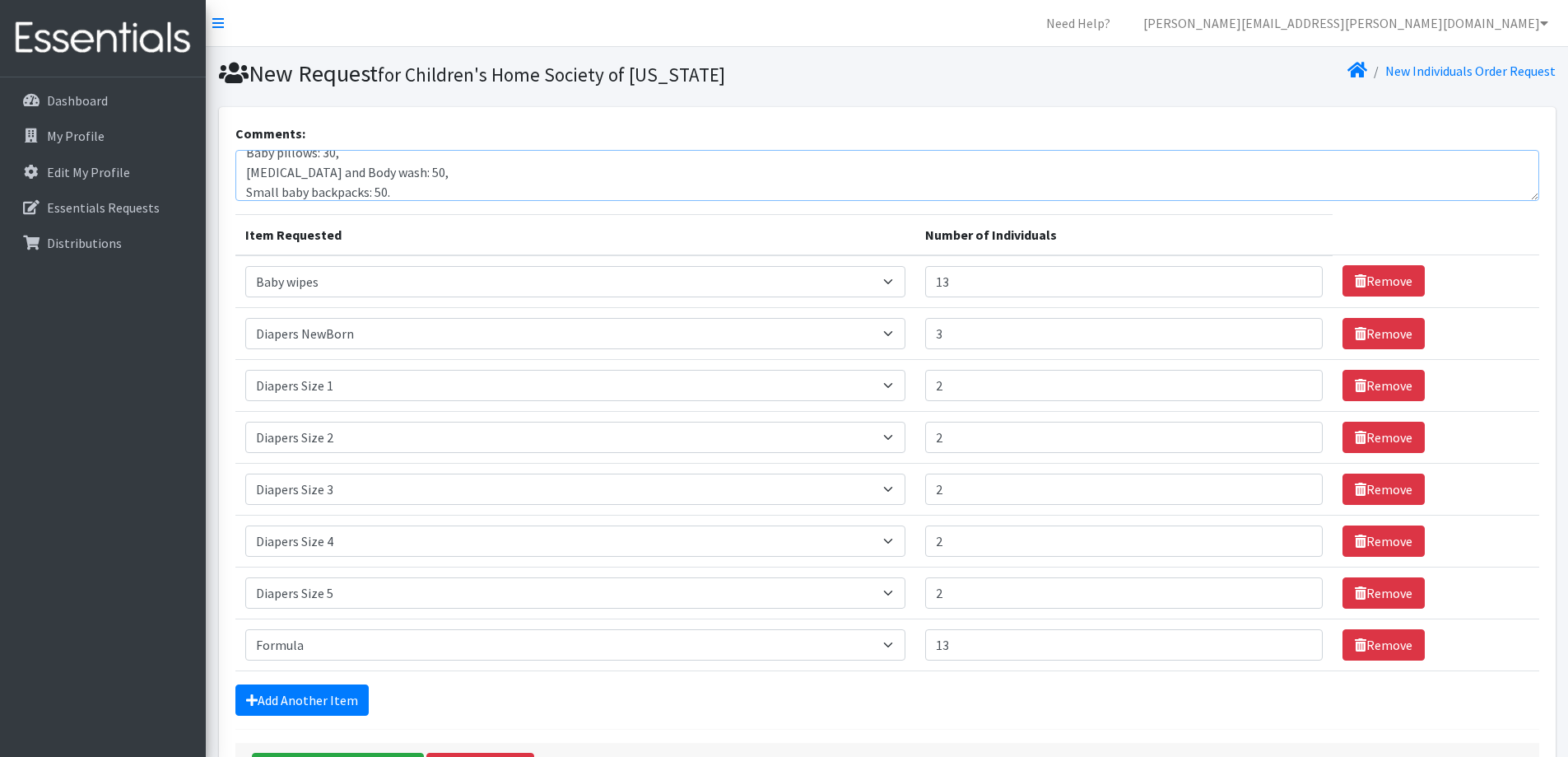
type textarea "Other baby Essentials: [MEDICAL_DATA] bags: 30, U balance Kotex menstrual packs…"
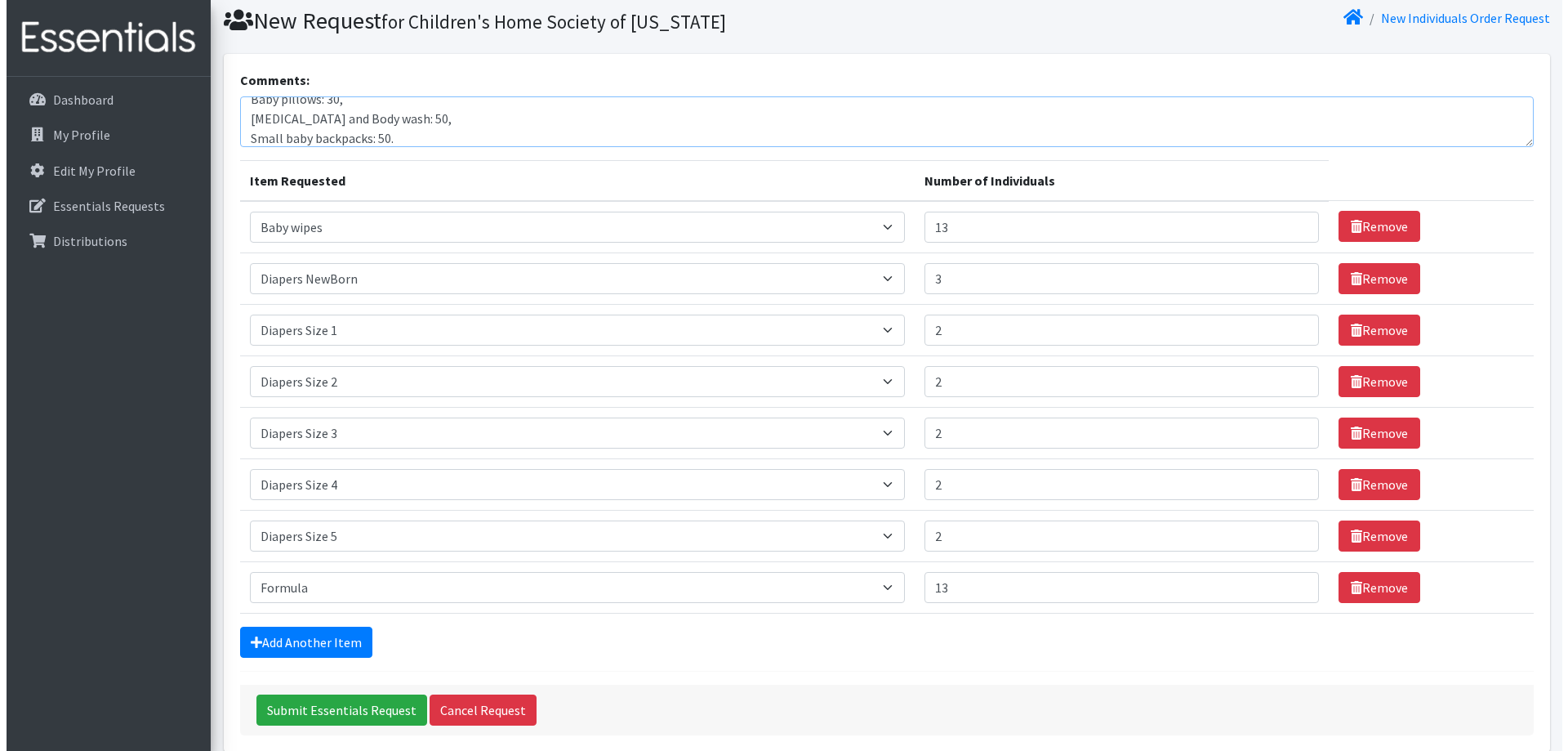
scroll to position [82, 0]
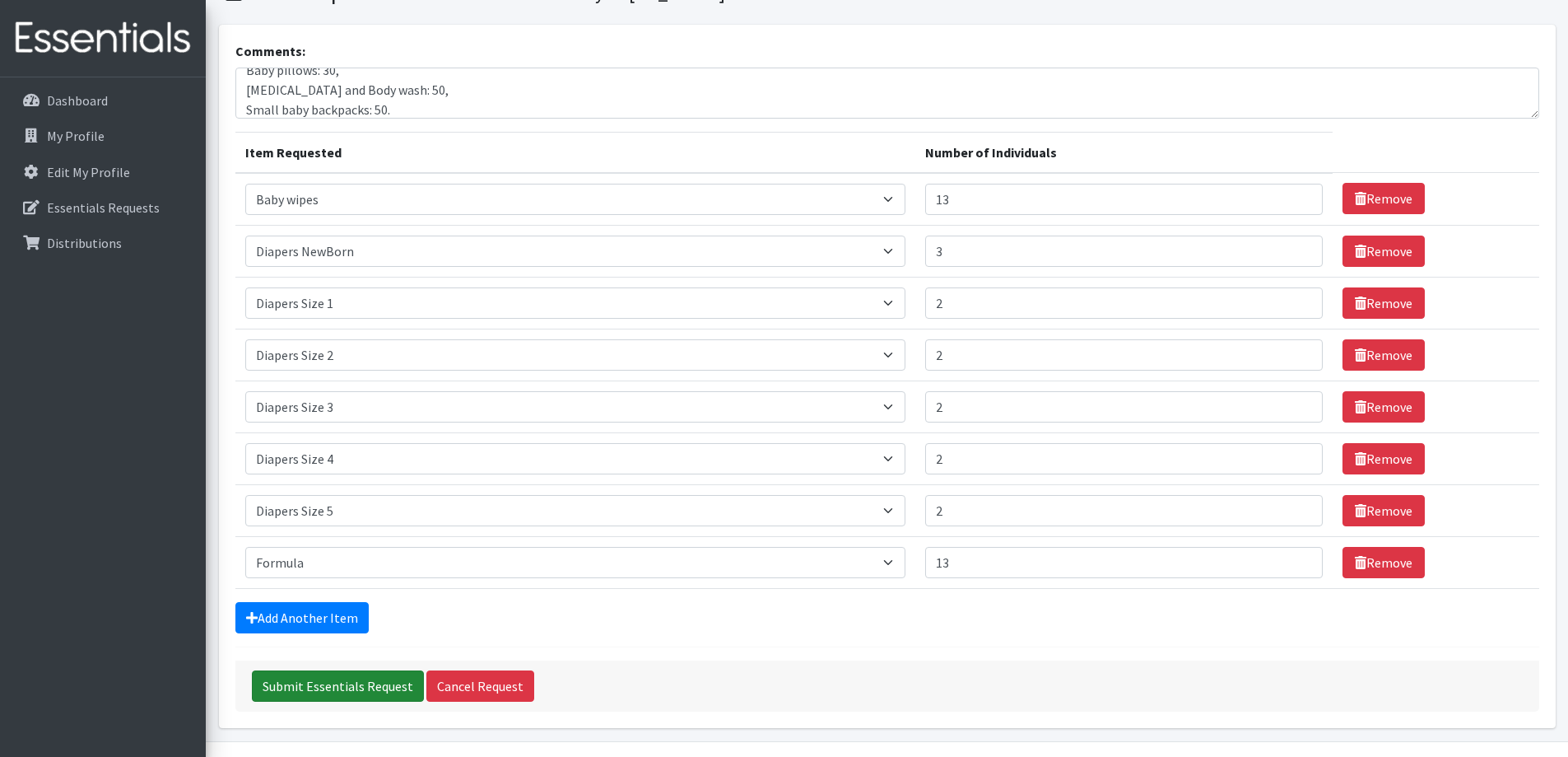
click at [305, 679] on input "Submit Essentials Request" at bounding box center [338, 686] width 172 height 32
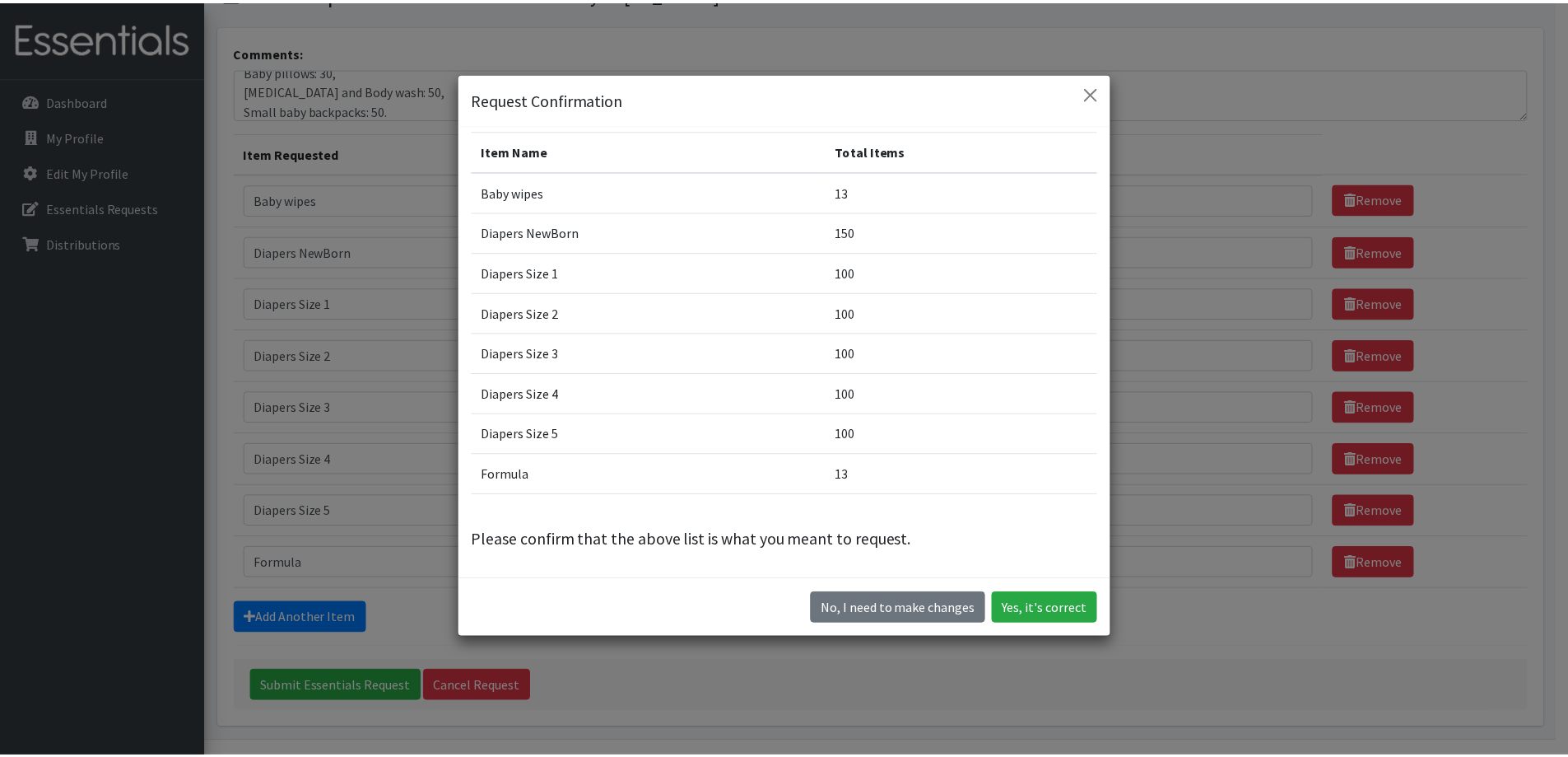
scroll to position [0, 0]
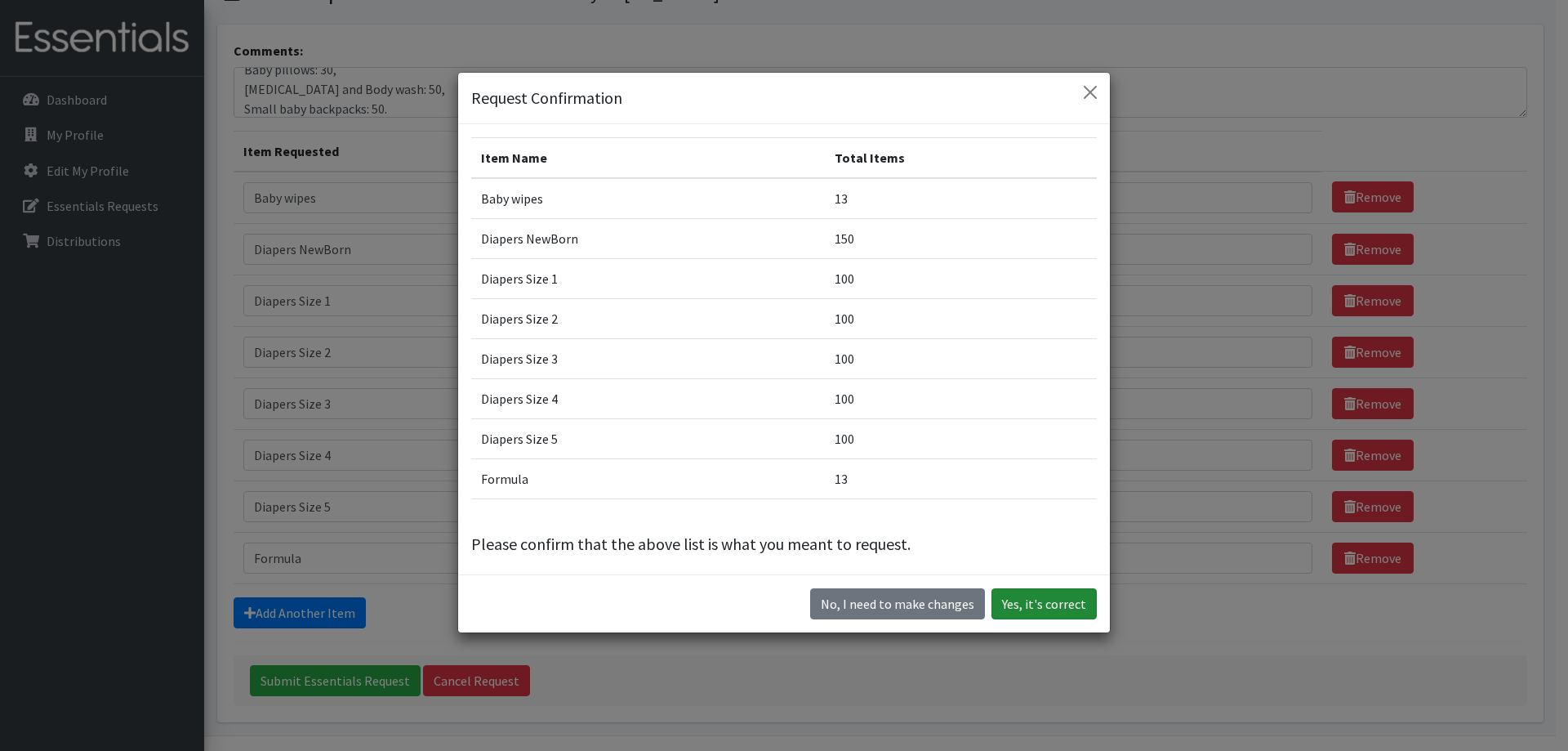
click at [1026, 604] on button "Yes, it's correct" at bounding box center [1044, 604] width 106 height 31
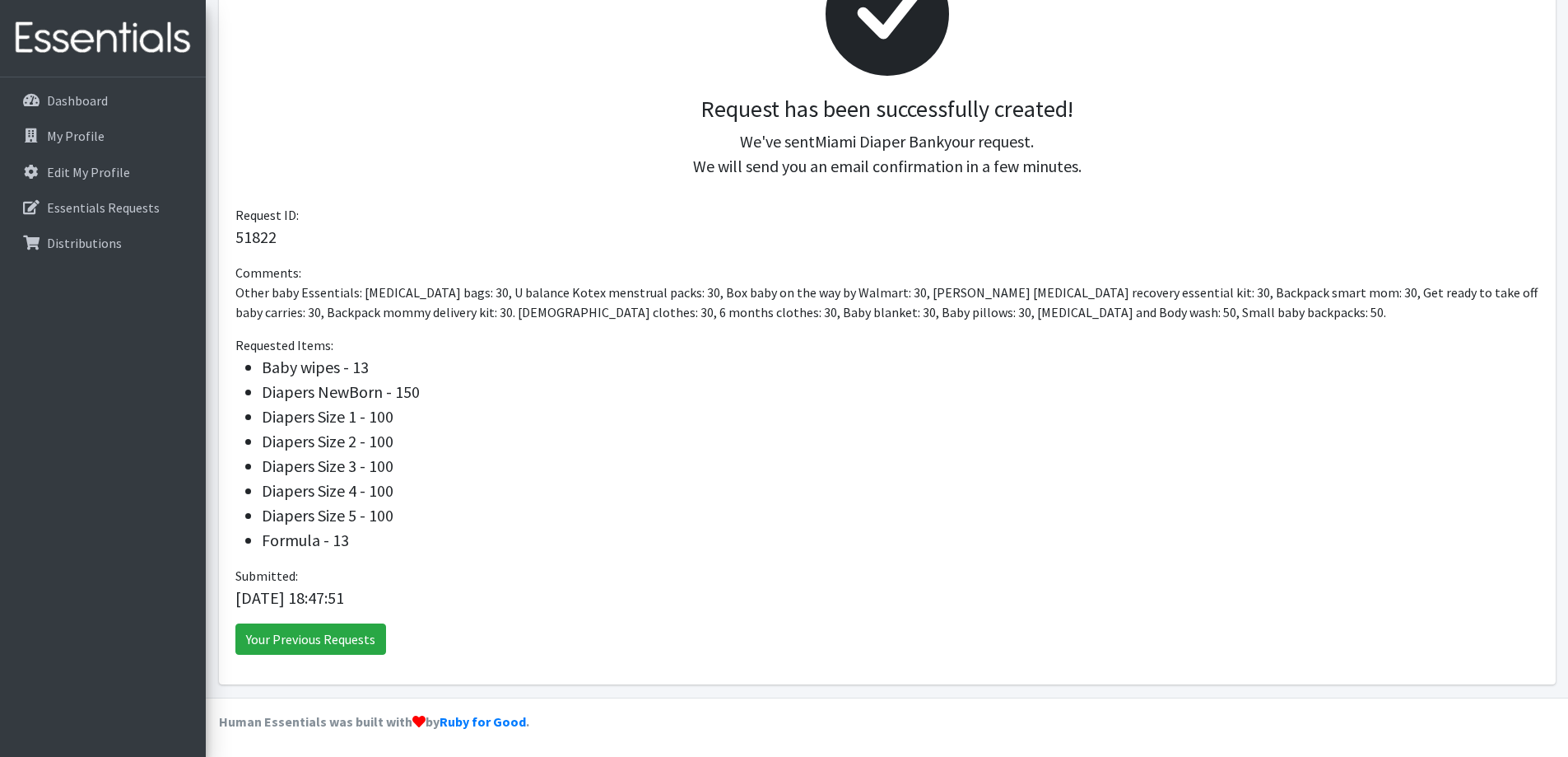
scroll to position [299, 0]
